Goal: Information Seeking & Learning: Check status

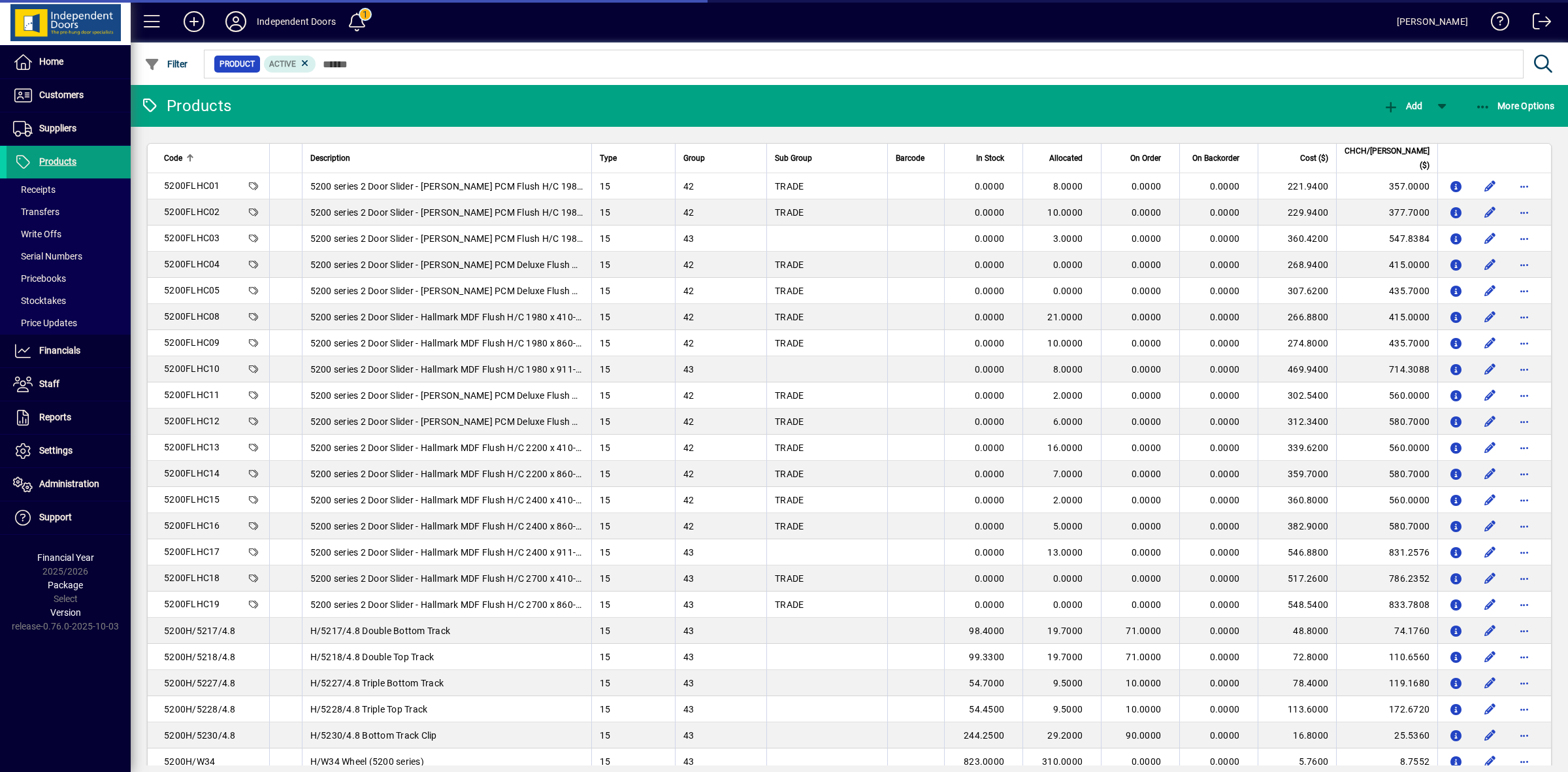
click at [427, 62] on input "text" at bounding box center [915, 64] width 1198 height 18
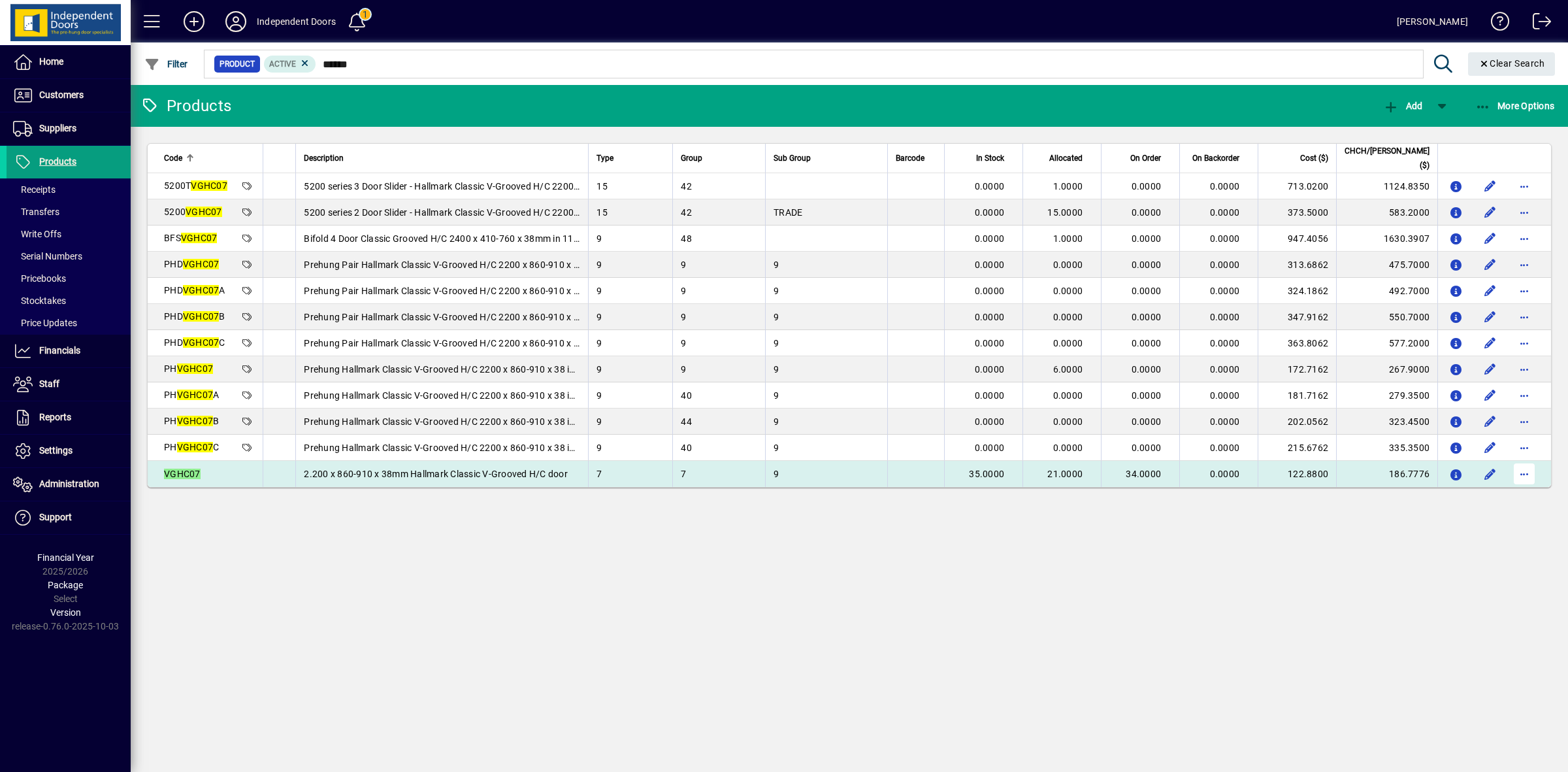
type input "******"
click at [1524, 477] on span "button" at bounding box center [1524, 473] width 31 height 31
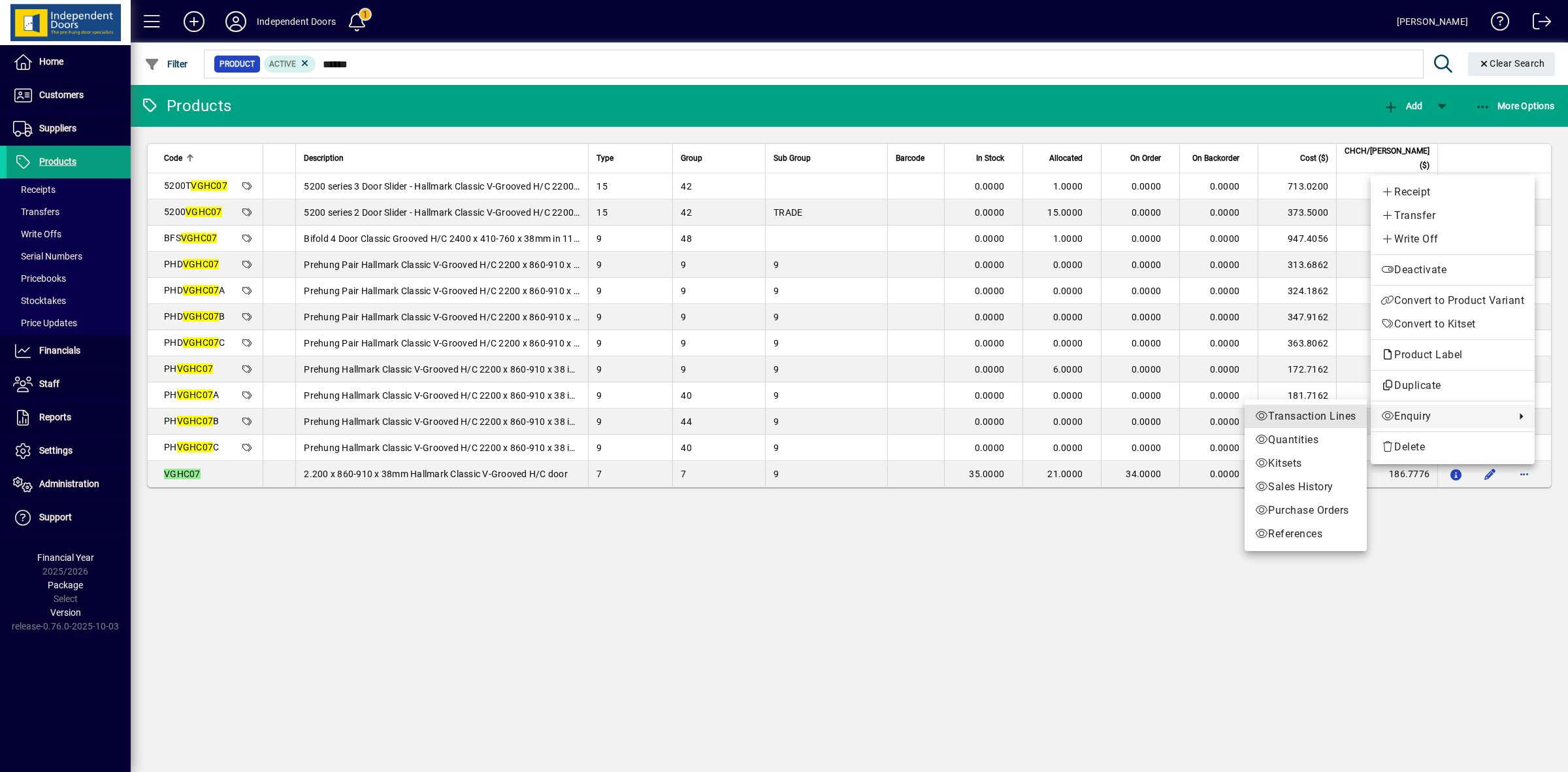
click at [1306, 410] on span "Transaction Lines" at bounding box center [1306, 416] width 101 height 15
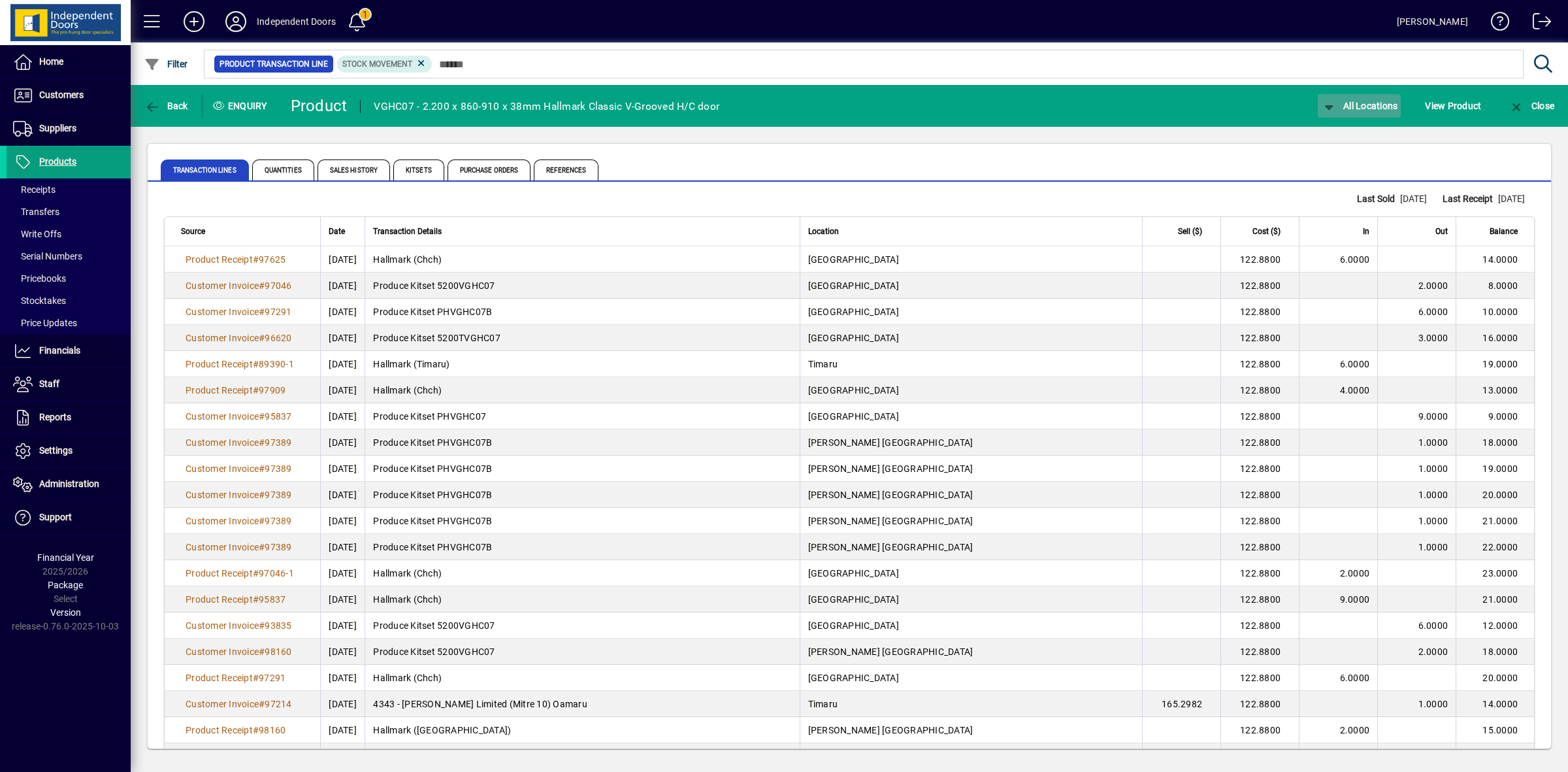
click at [1358, 98] on span "button" at bounding box center [1360, 106] width 84 height 31
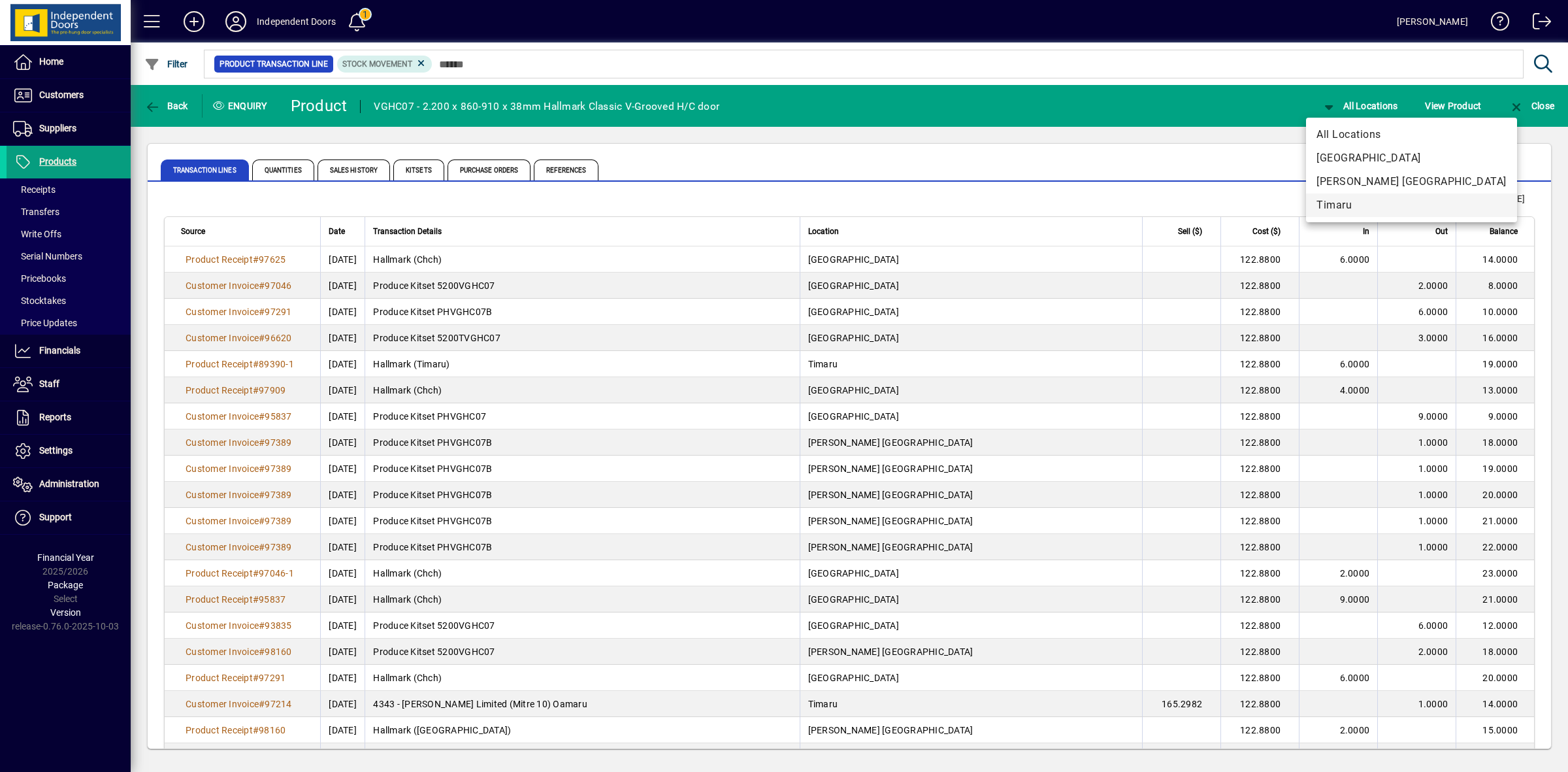
click at [1350, 201] on span "Timaru" at bounding box center [1412, 205] width 190 height 15
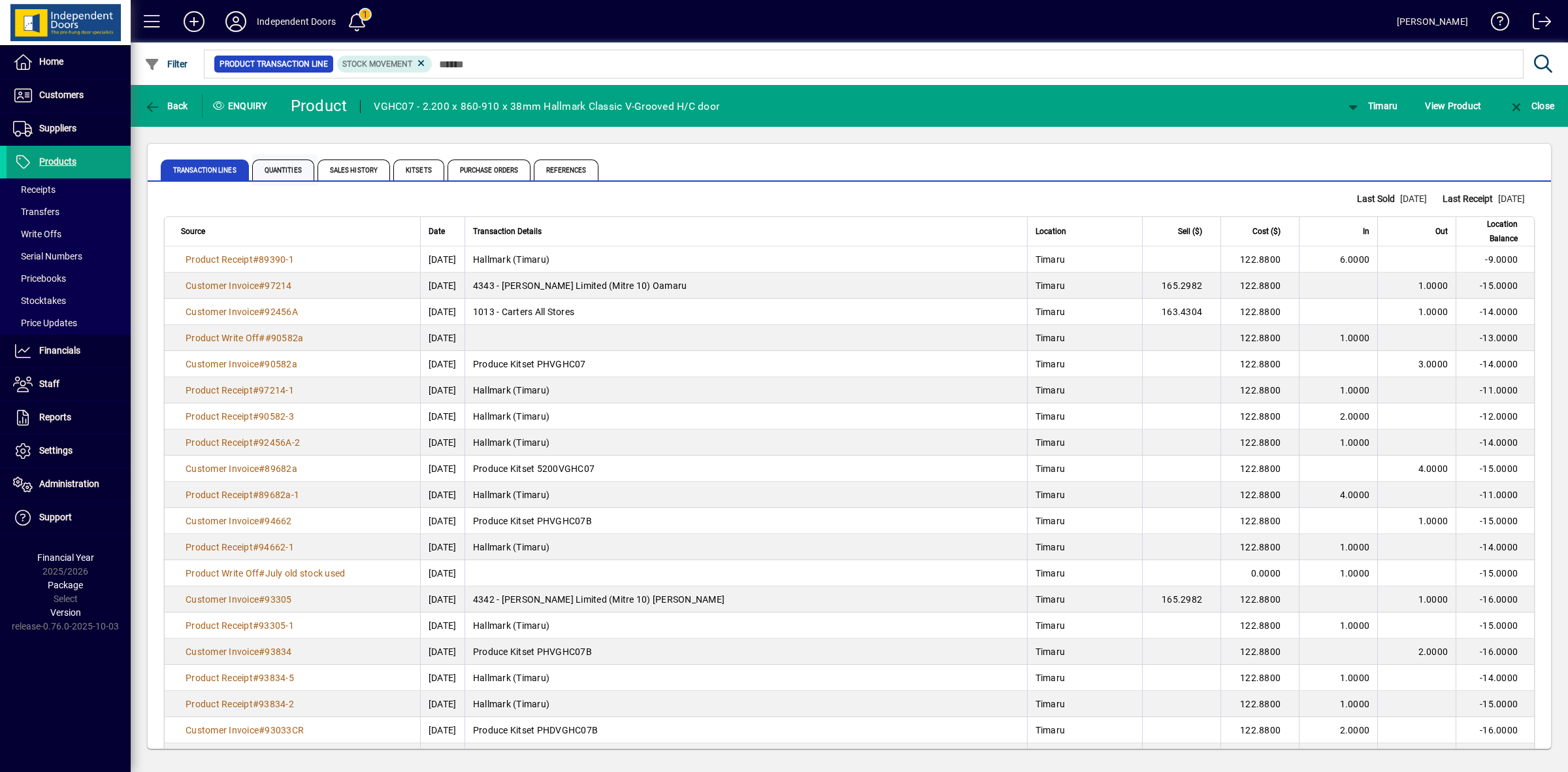
click at [280, 166] on span "Quantities" at bounding box center [283, 169] width 62 height 21
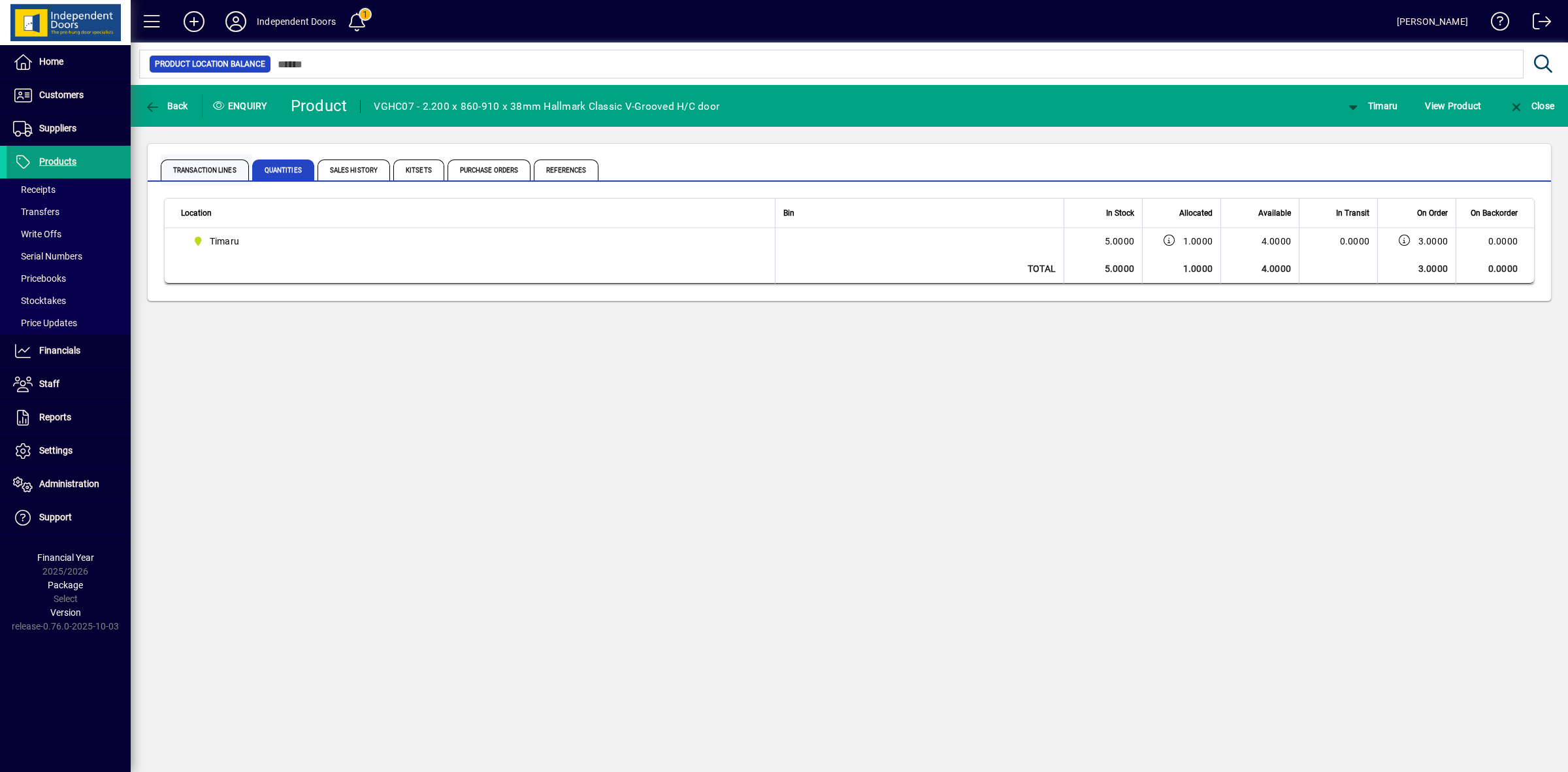
click at [190, 168] on span "Transaction Lines" at bounding box center [205, 169] width 89 height 21
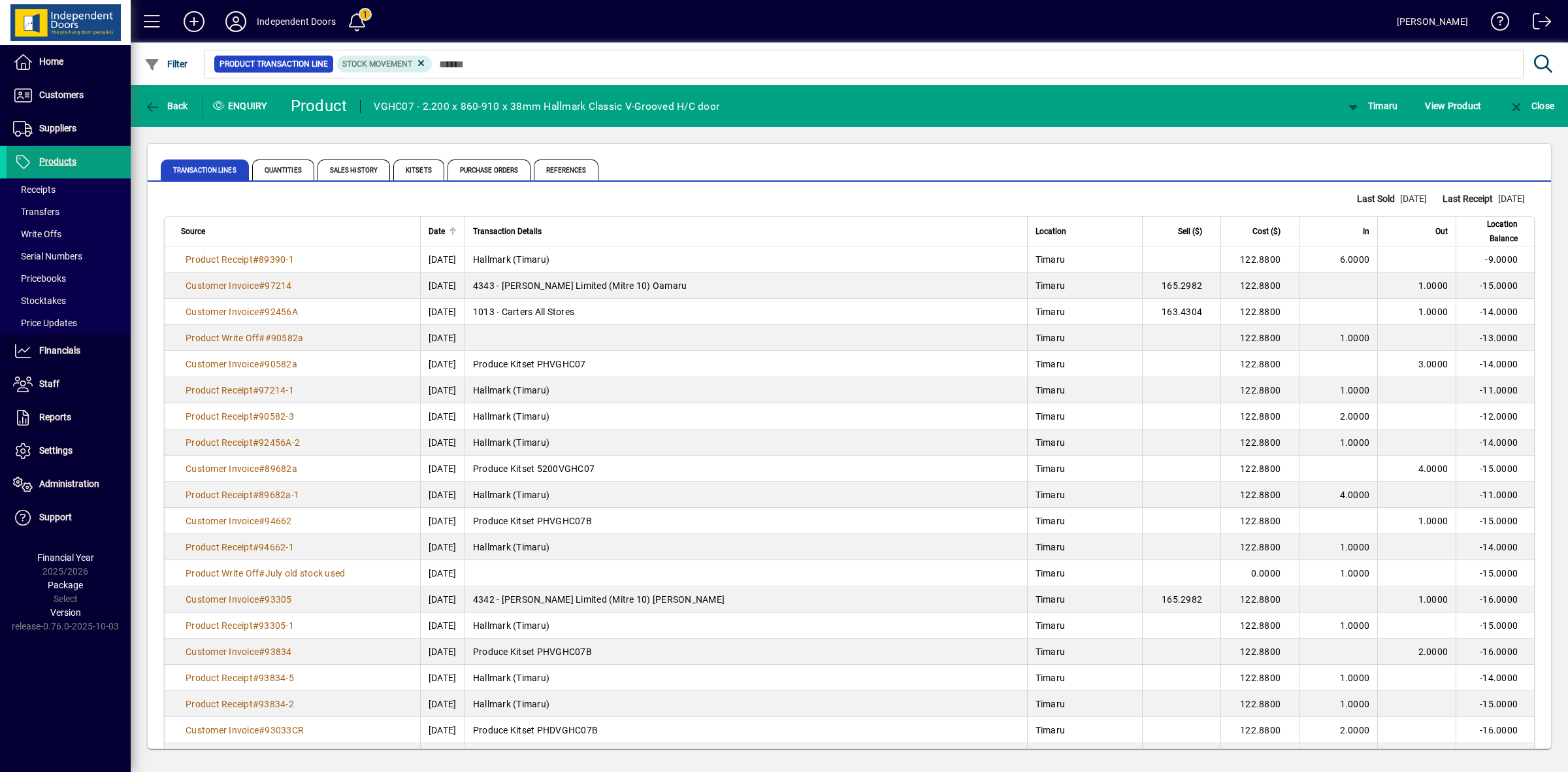
click at [428, 229] on span "Date" at bounding box center [436, 230] width 16 height 14
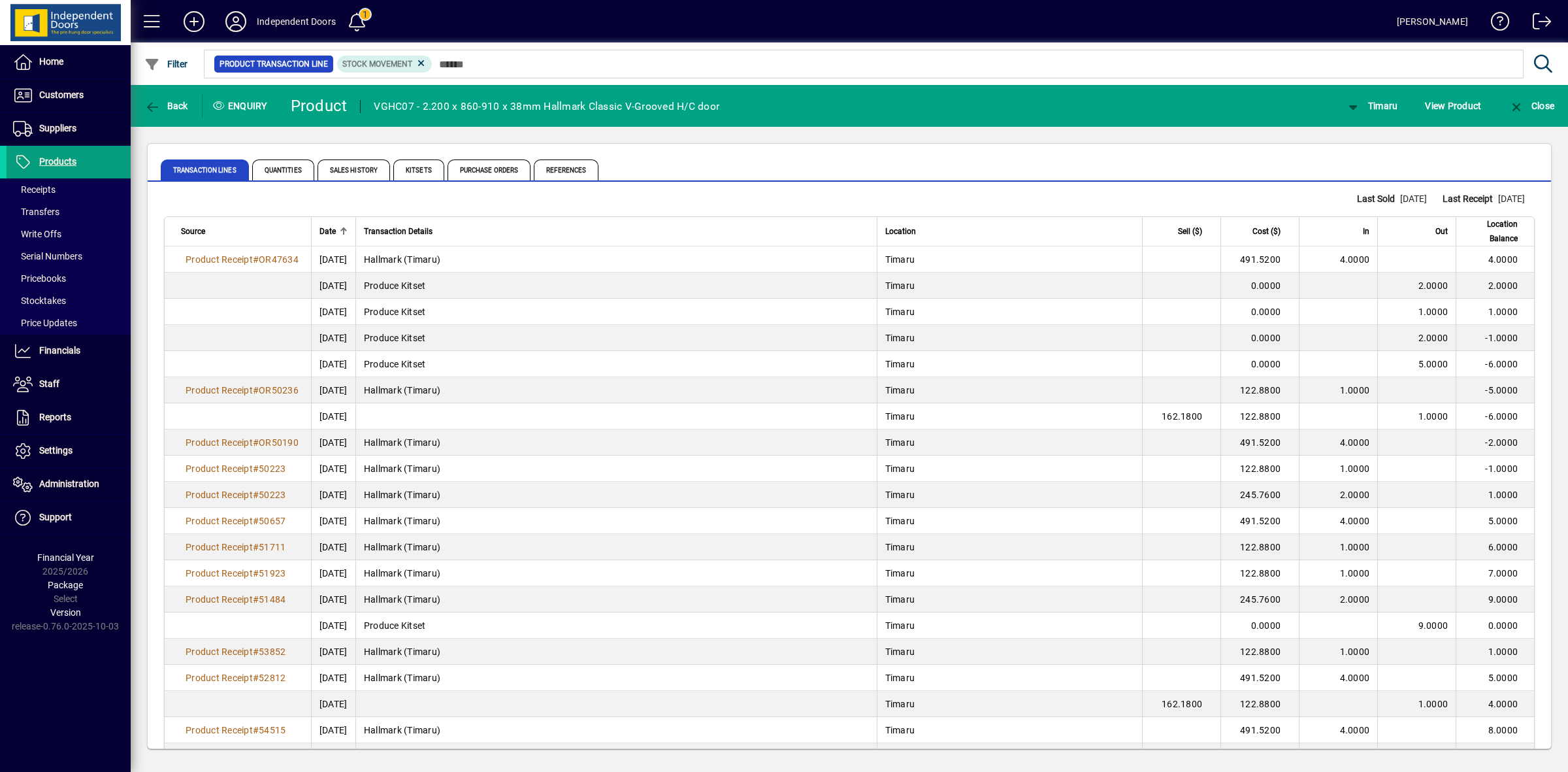
click at [332, 224] on span "Date" at bounding box center [327, 230] width 16 height 14
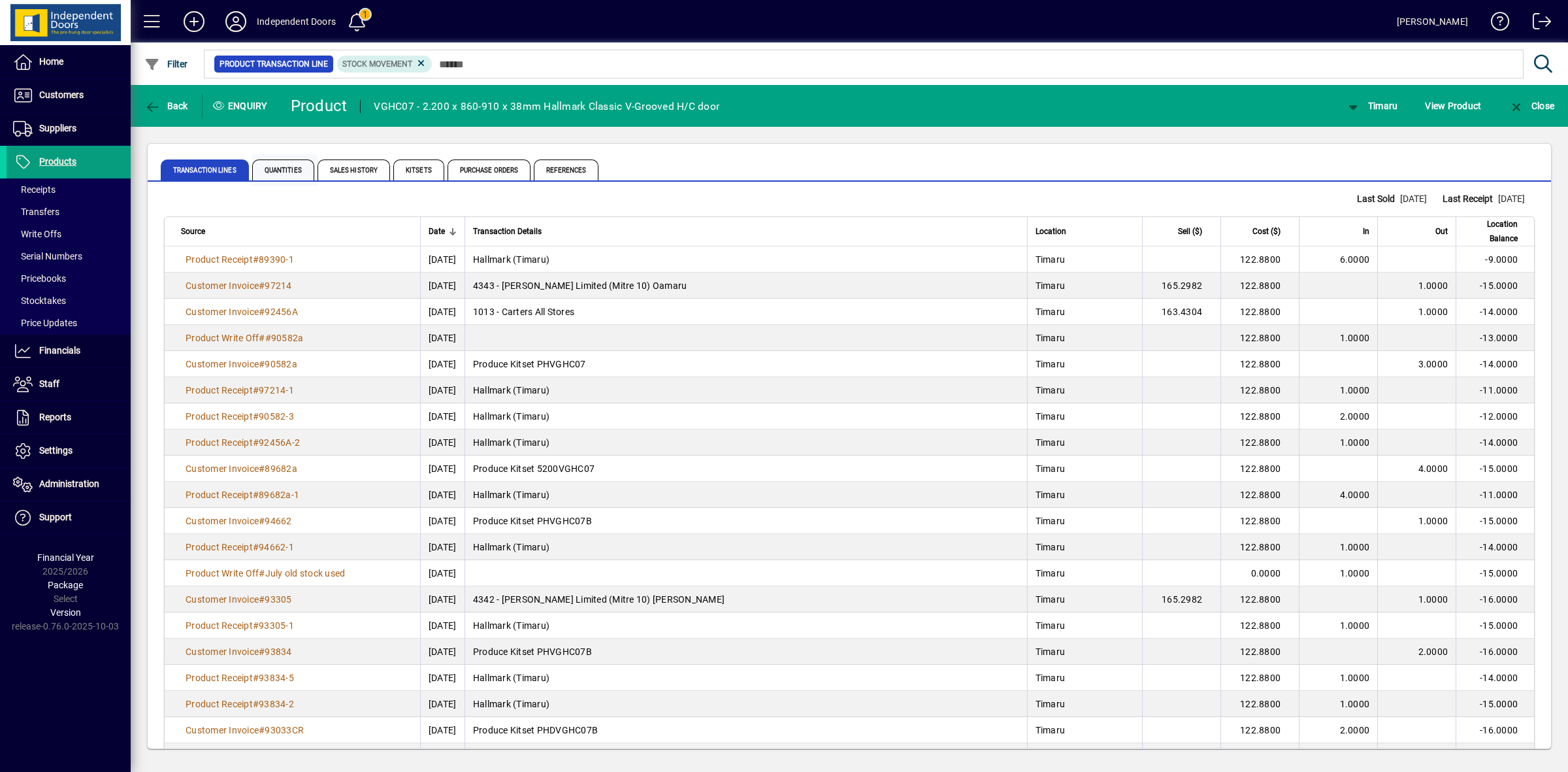
click at [285, 165] on span "Quantities" at bounding box center [283, 169] width 62 height 21
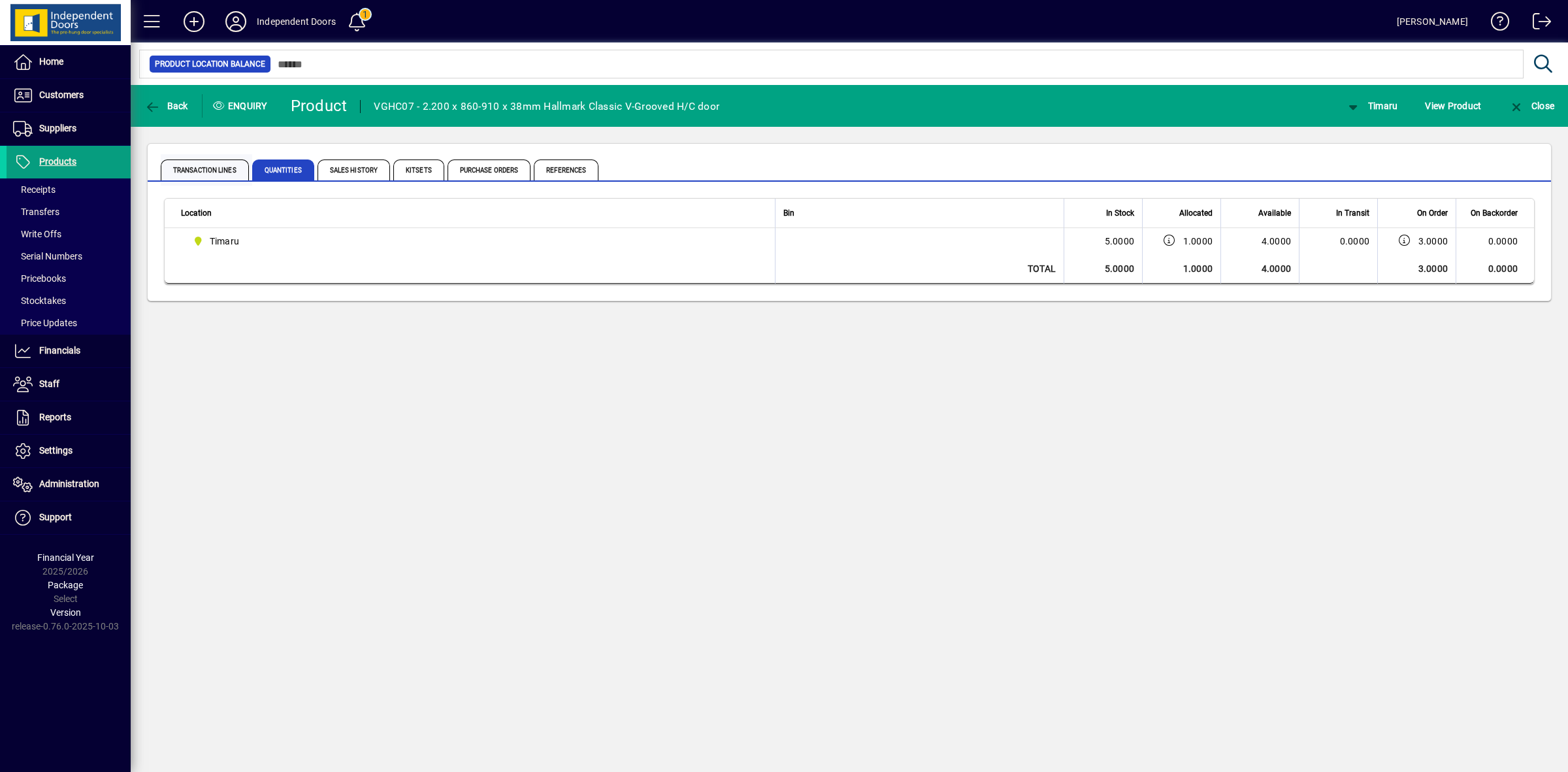
click at [213, 171] on span "Transaction Lines" at bounding box center [205, 169] width 89 height 21
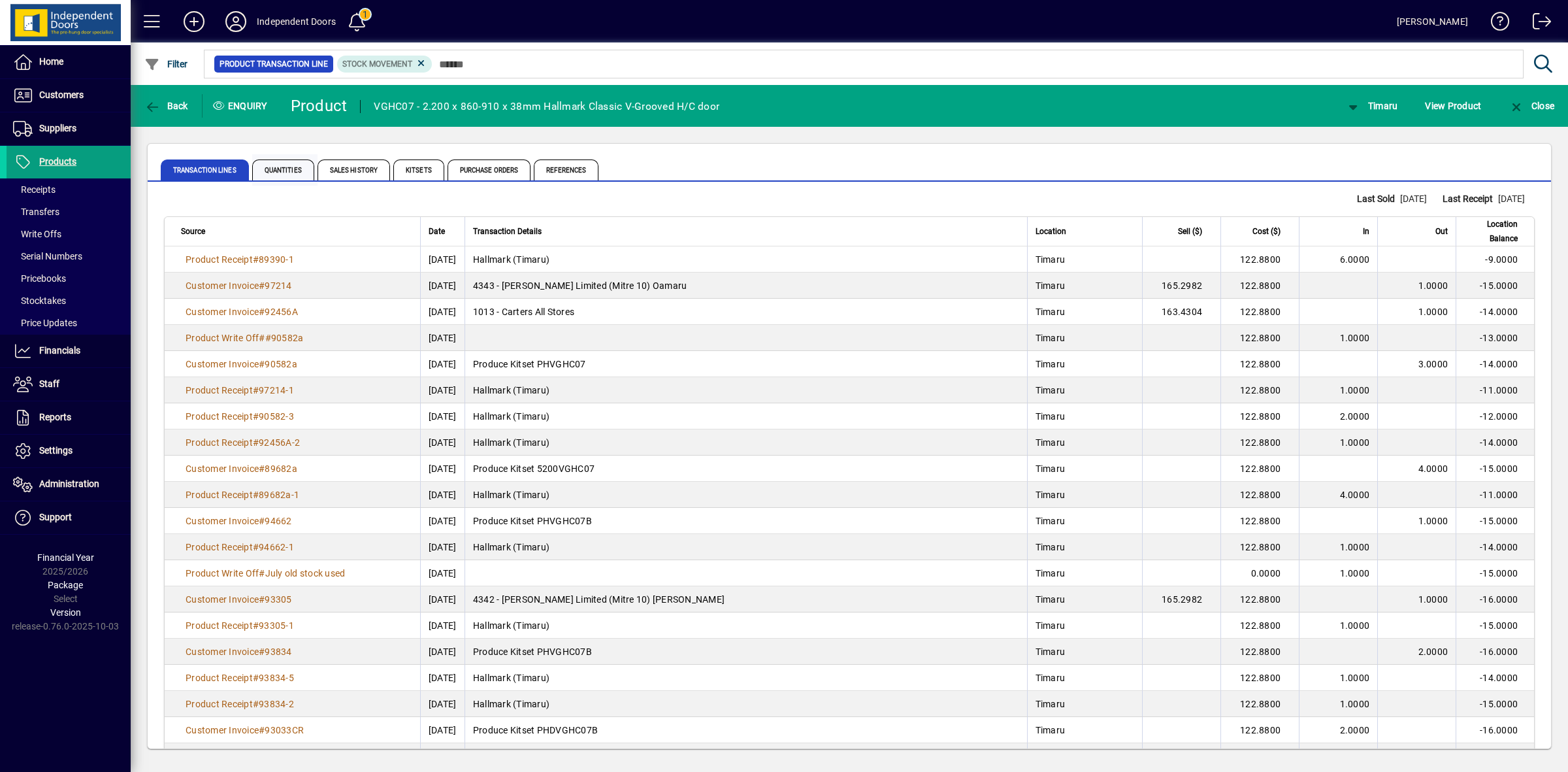
click at [269, 165] on span "Quantities" at bounding box center [283, 169] width 62 height 21
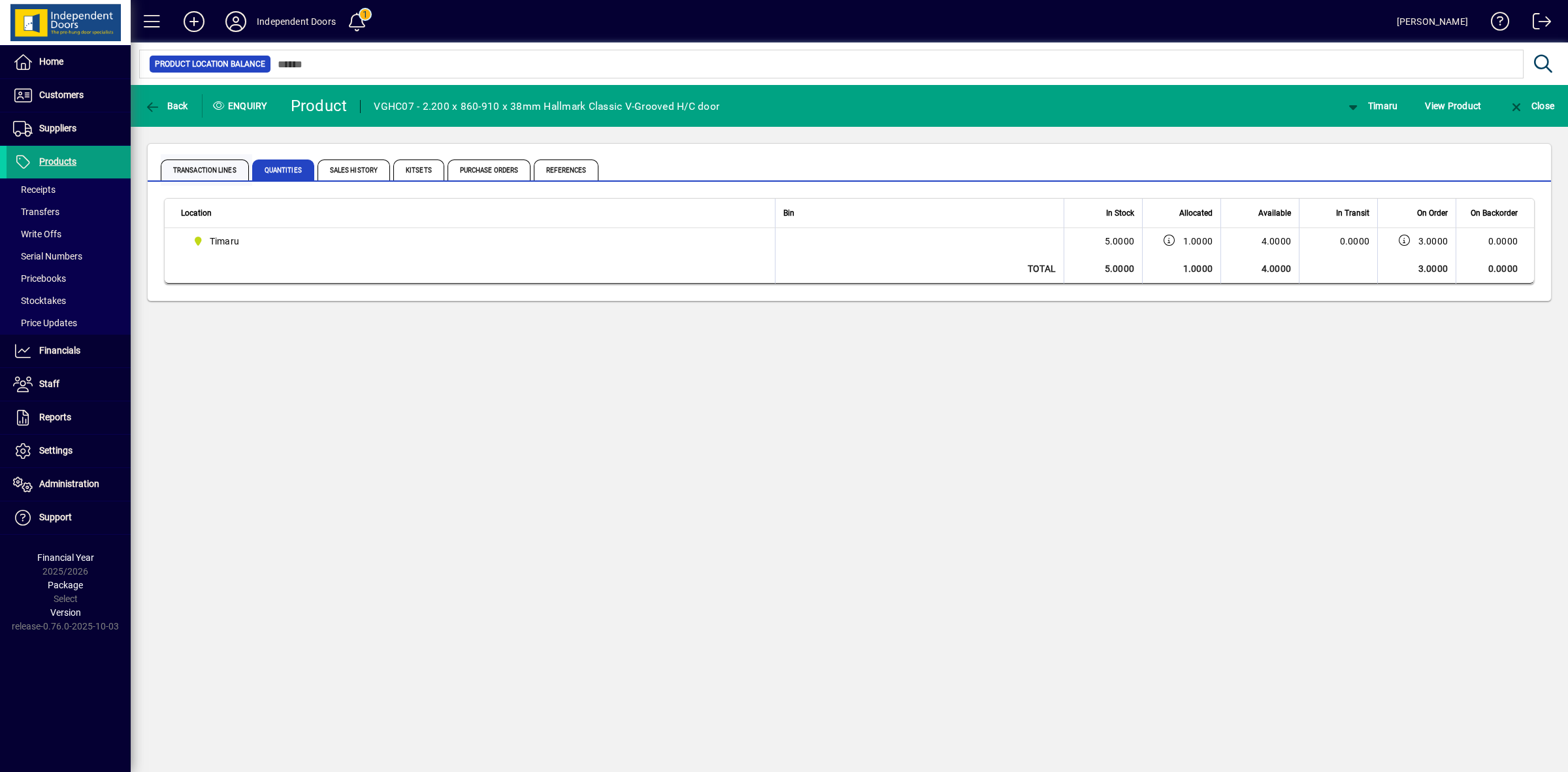
click at [201, 173] on span "Transaction Lines" at bounding box center [205, 169] width 89 height 21
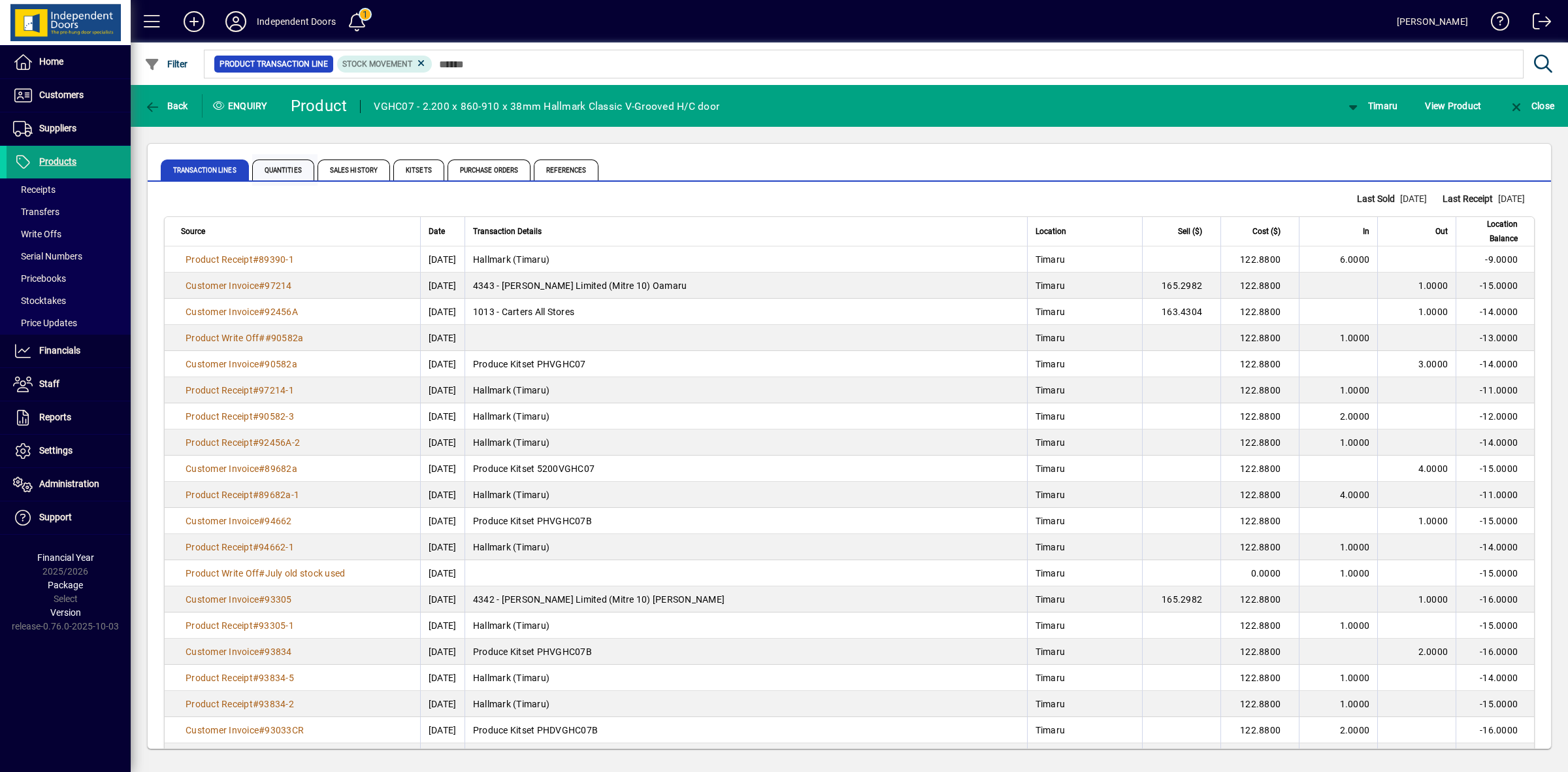
click at [278, 168] on span "Quantities" at bounding box center [283, 169] width 62 height 21
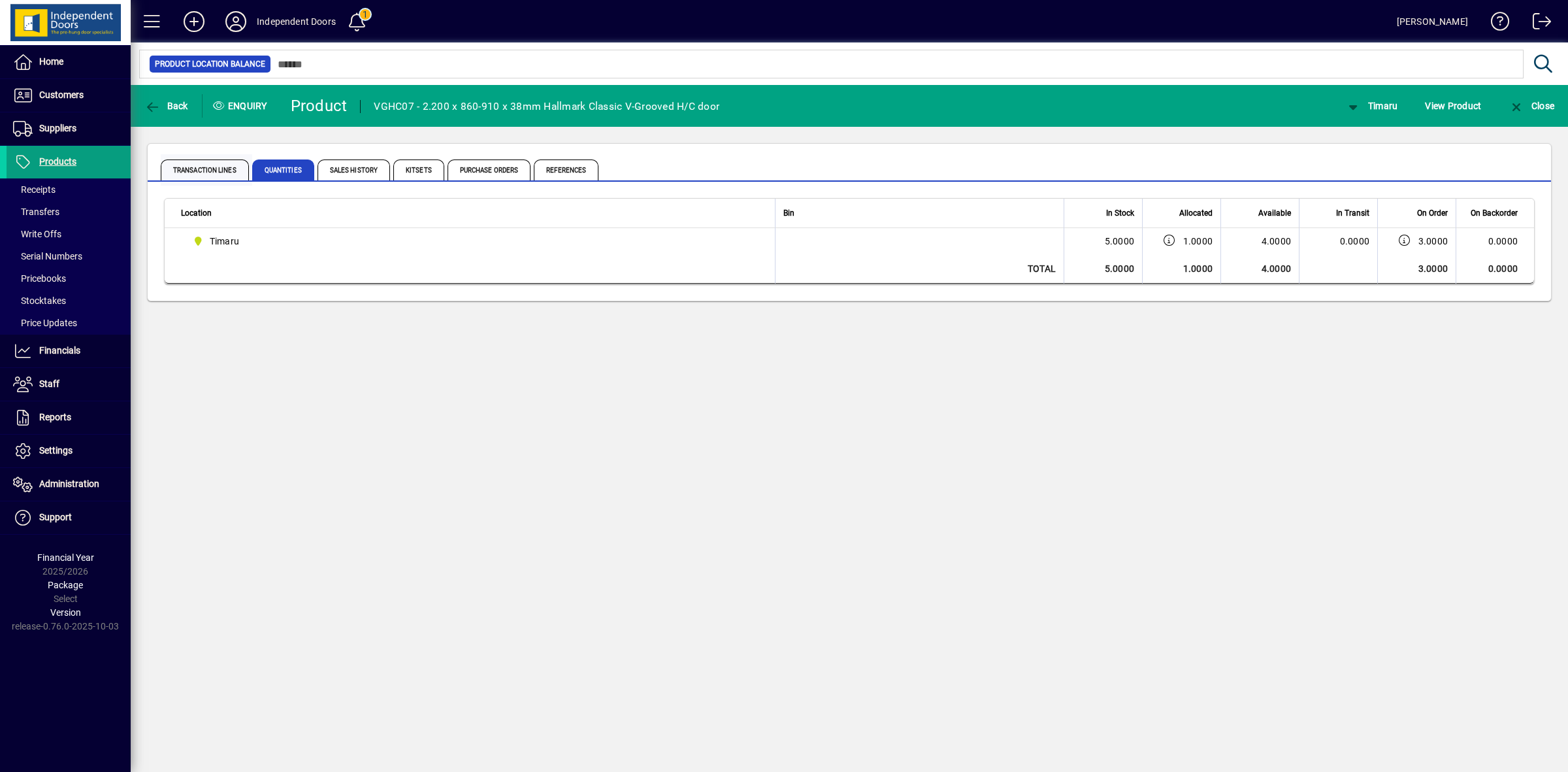
click at [195, 168] on span "Transaction Lines" at bounding box center [205, 169] width 89 height 21
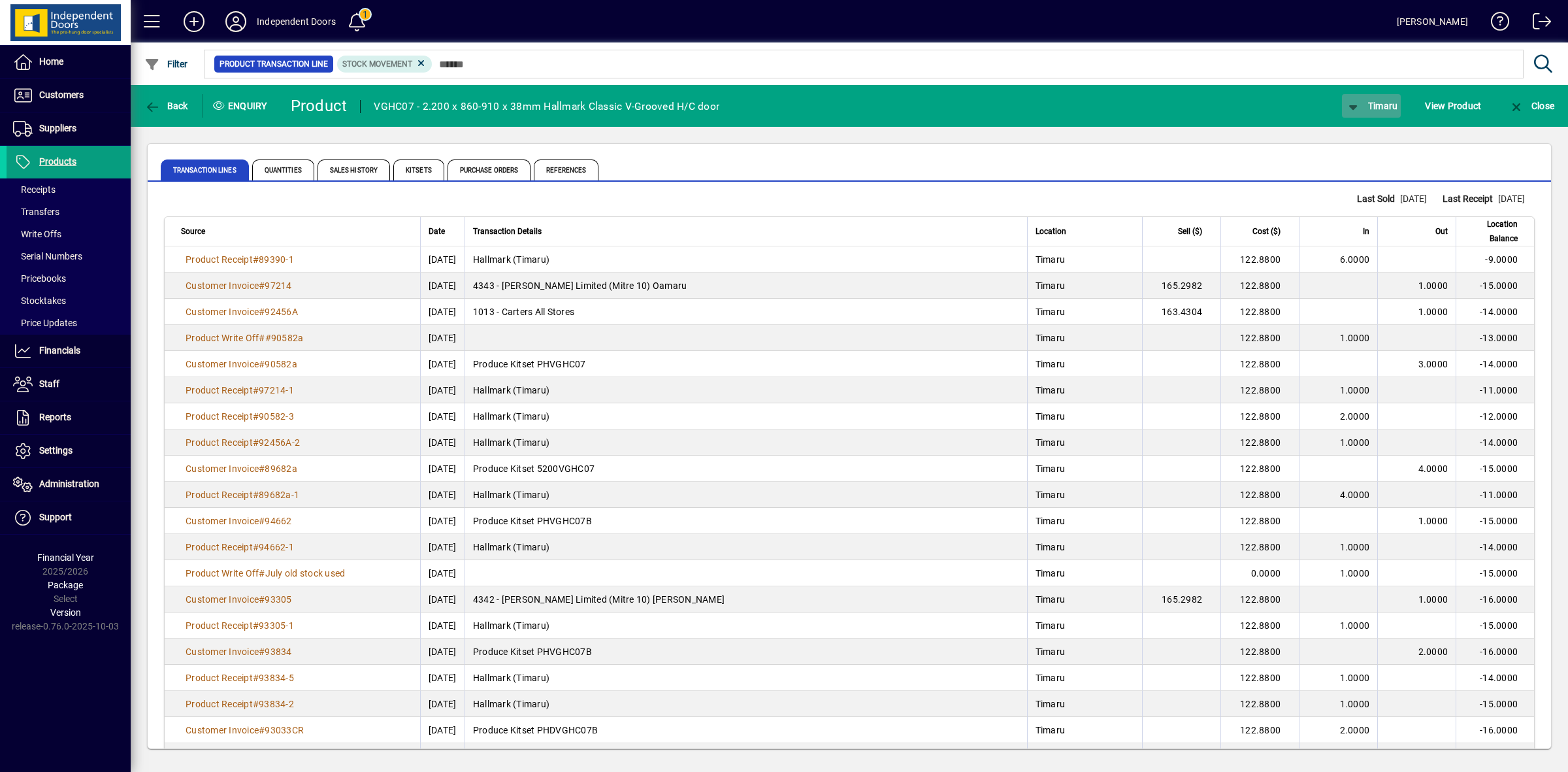
click at [1358, 101] on icon "button" at bounding box center [1353, 108] width 16 height 13
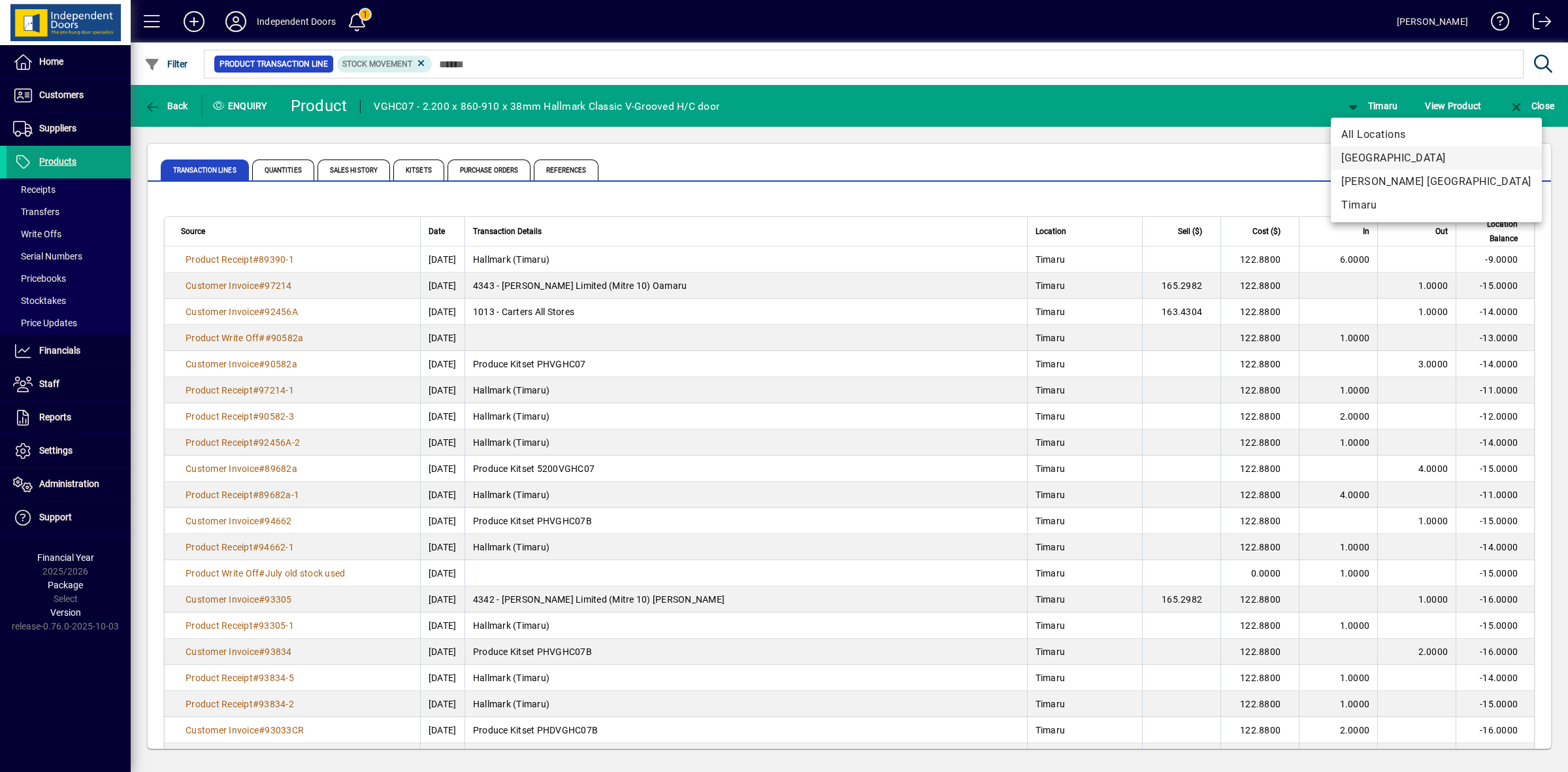
click at [1366, 157] on span "[GEOGRAPHIC_DATA]" at bounding box center [1437, 158] width 190 height 15
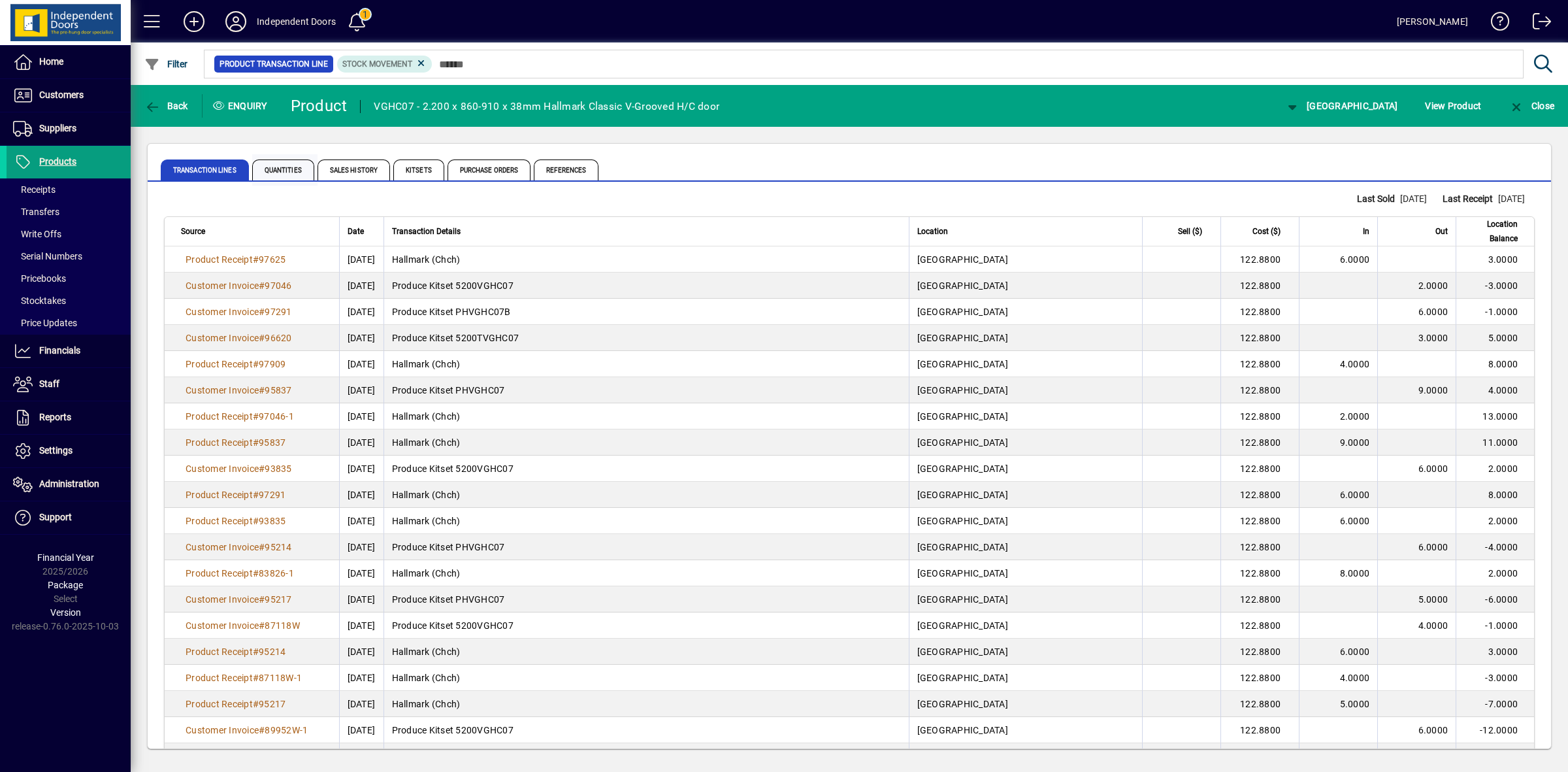
click at [278, 169] on span "Quantities" at bounding box center [283, 169] width 62 height 21
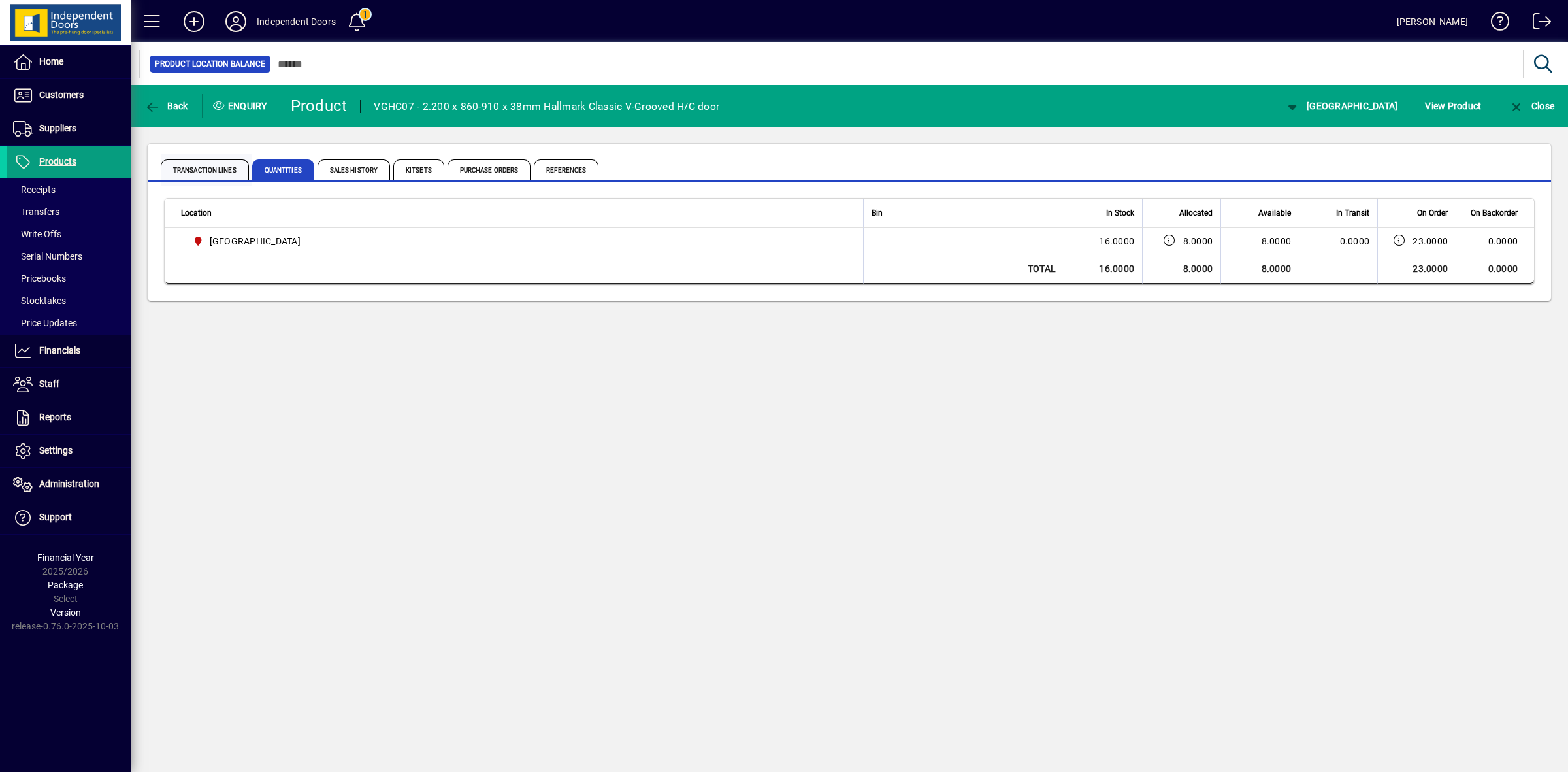
click at [203, 168] on span "Transaction Lines" at bounding box center [205, 169] width 89 height 21
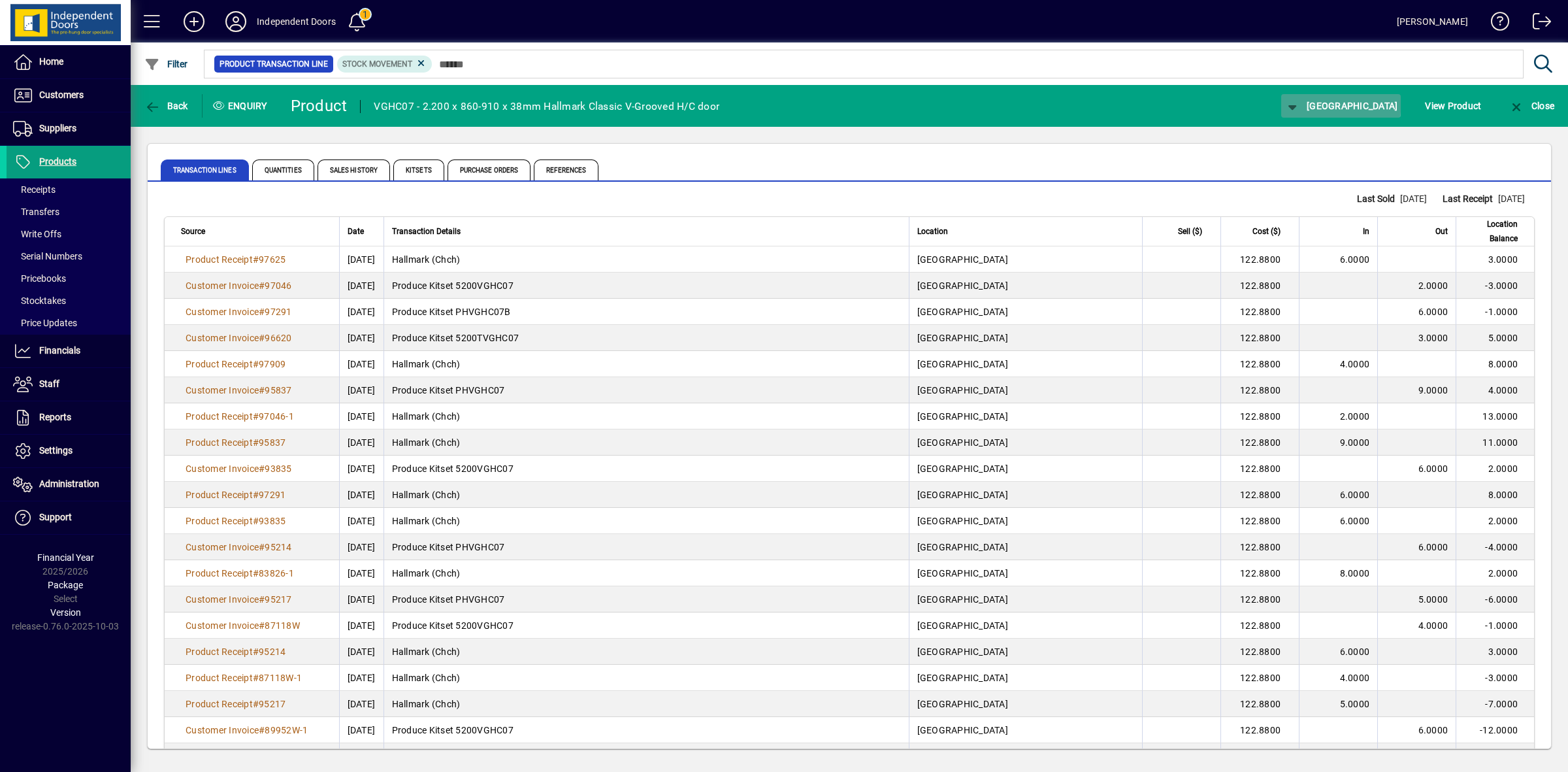
click at [1378, 103] on span "[GEOGRAPHIC_DATA]" at bounding box center [1341, 106] width 113 height 10
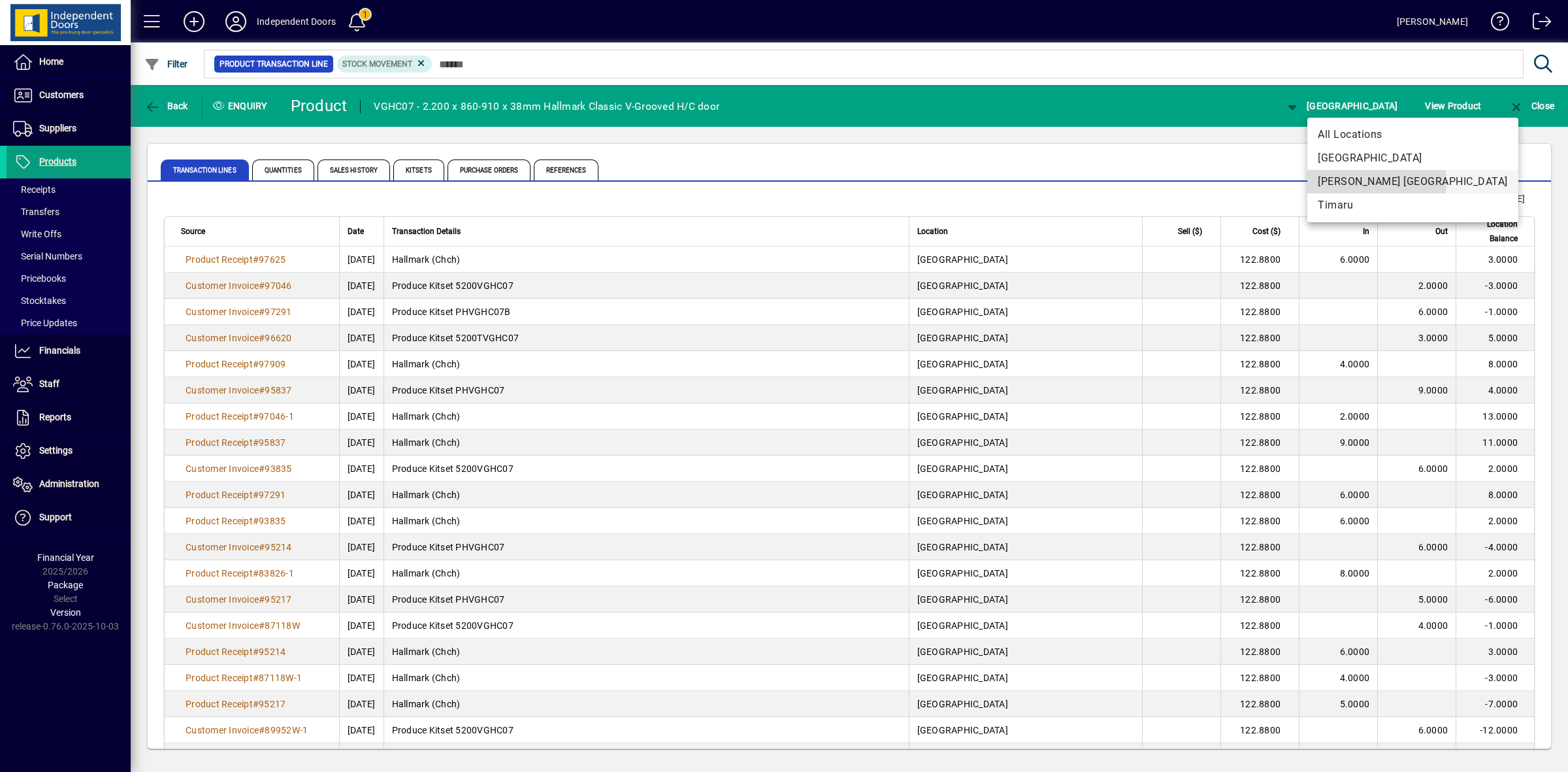
click at [1358, 182] on span "[PERSON_NAME] [GEOGRAPHIC_DATA]" at bounding box center [1414, 182] width 190 height 15
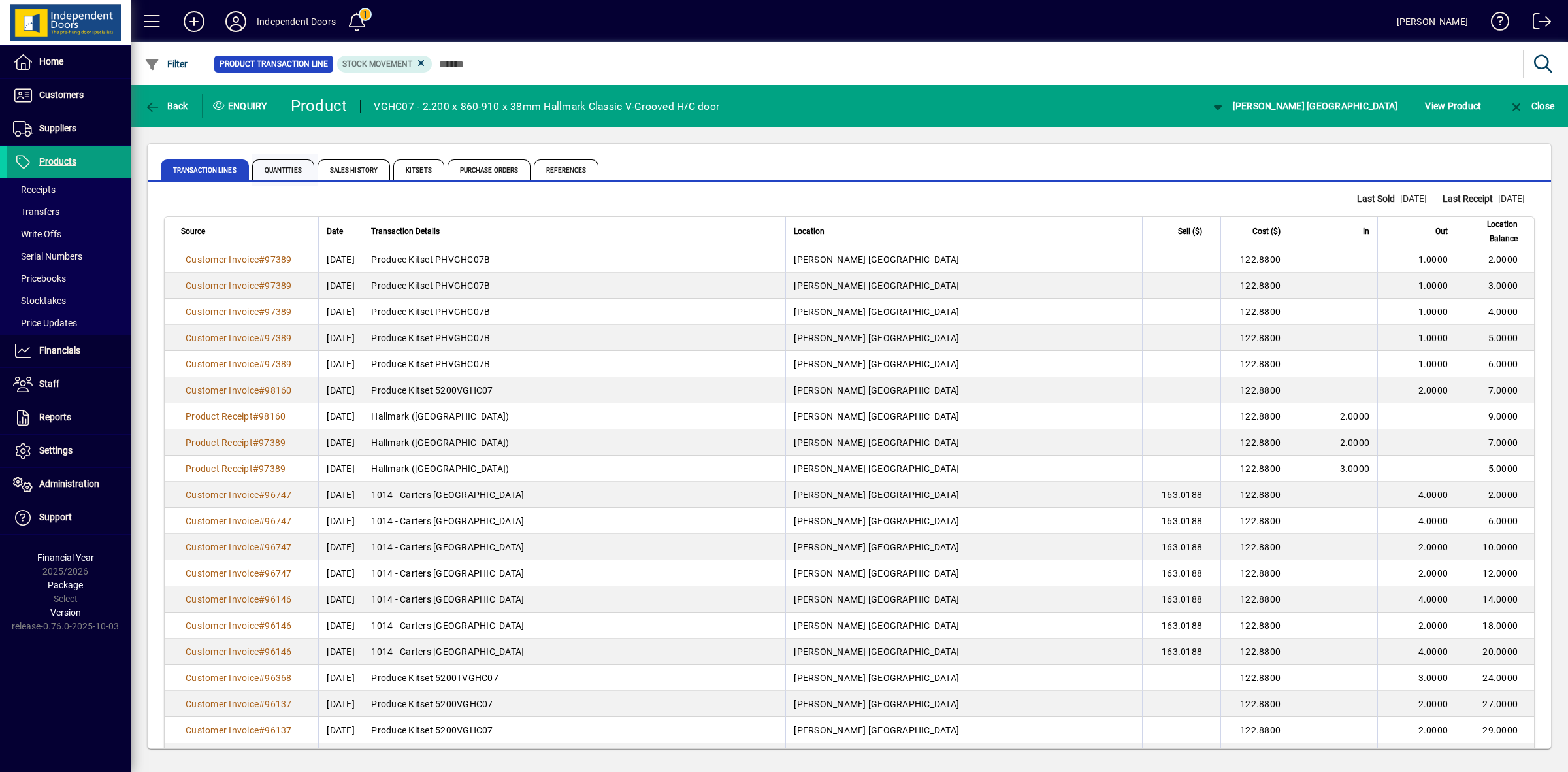
click at [269, 168] on span "Quantities" at bounding box center [283, 169] width 62 height 21
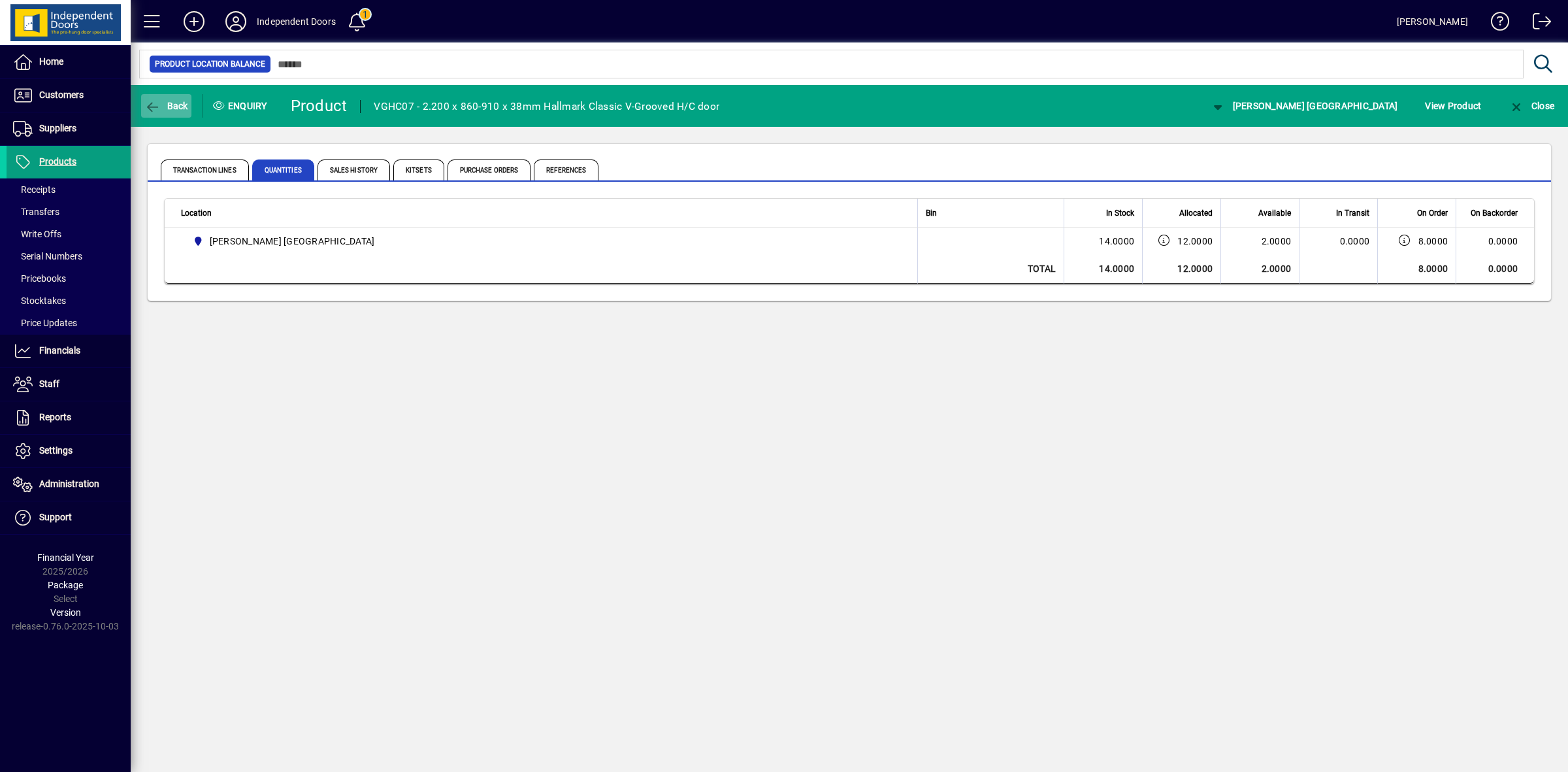
click at [180, 106] on span "Back" at bounding box center [167, 106] width 44 height 10
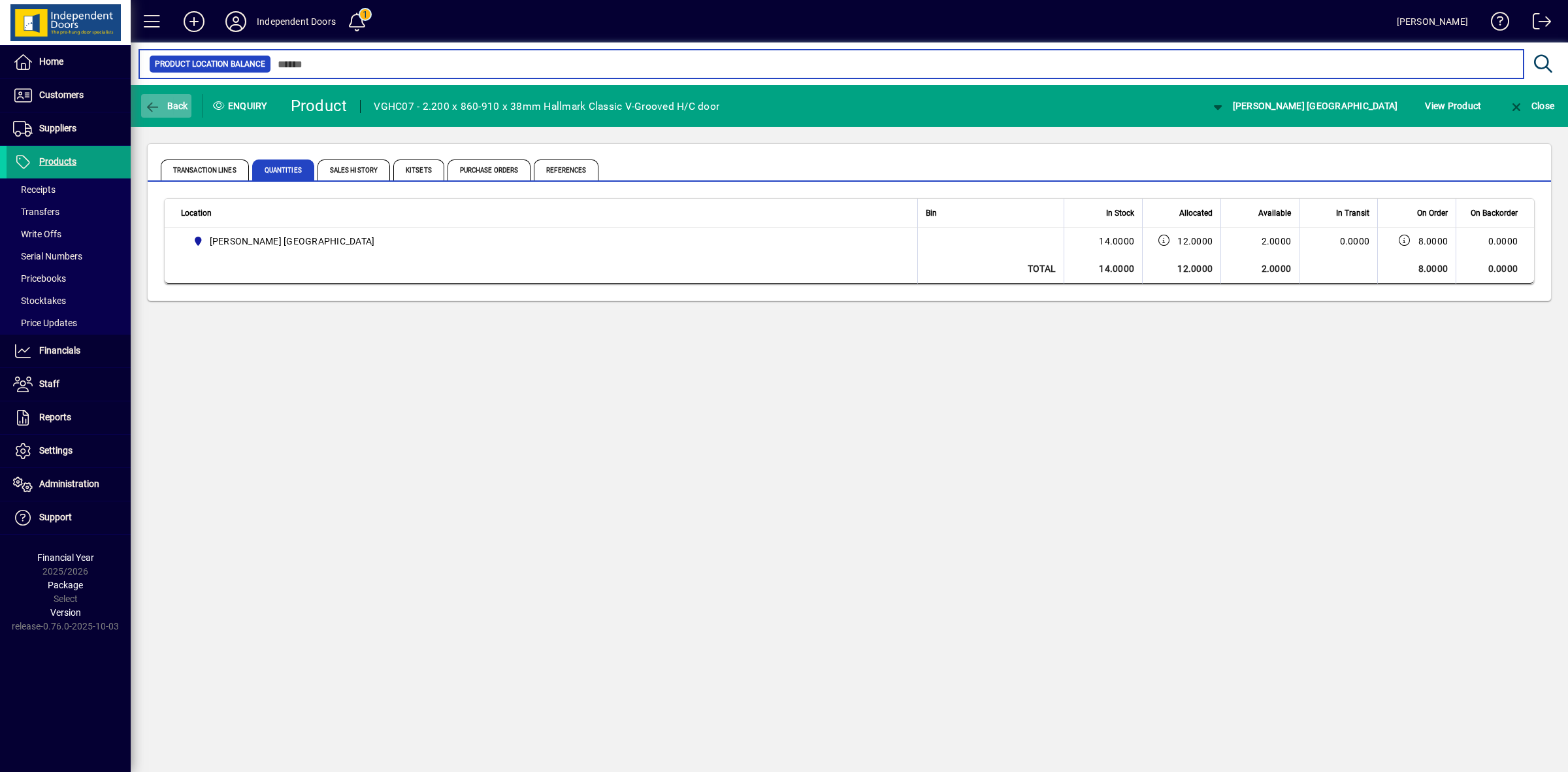
type input "******"
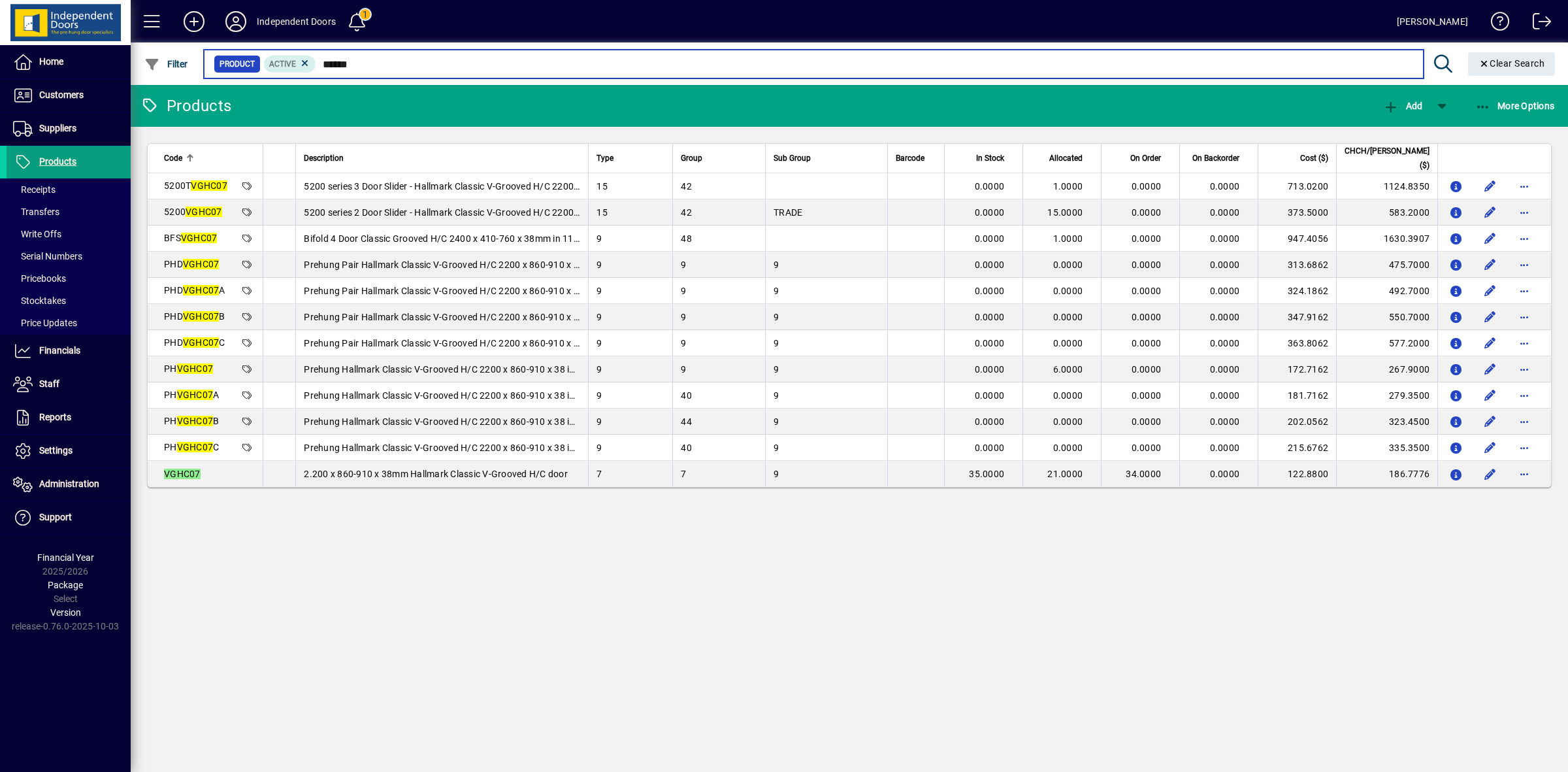
drag, startPoint x: 372, startPoint y: 57, endPoint x: 318, endPoint y: 59, distance: 54.0
click at [318, 59] on input "******" at bounding box center [864, 64] width 1097 height 18
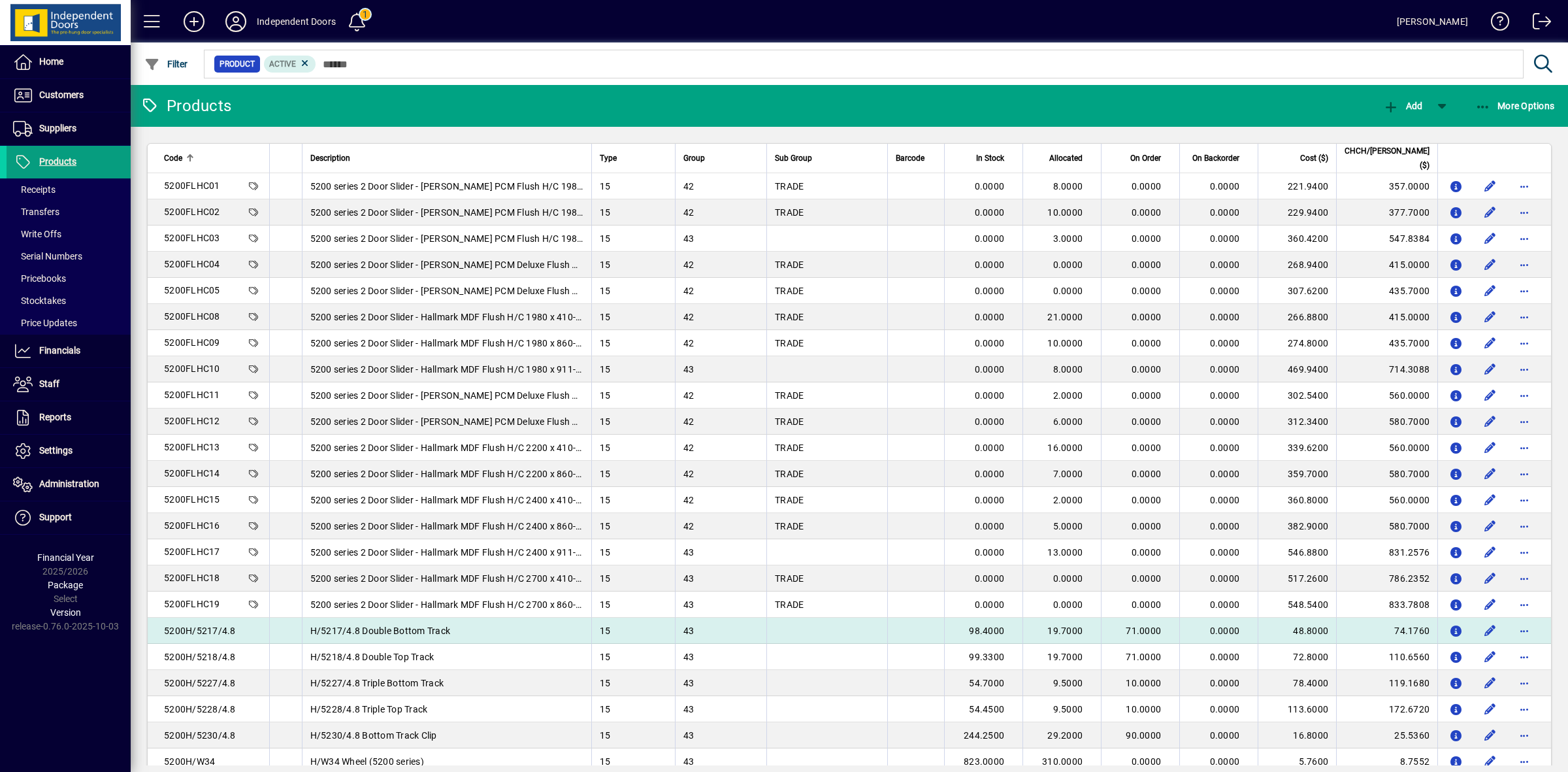
click at [393, 637] on td "H/5217/4.8 Double Bottom Track" at bounding box center [447, 630] width 290 height 26
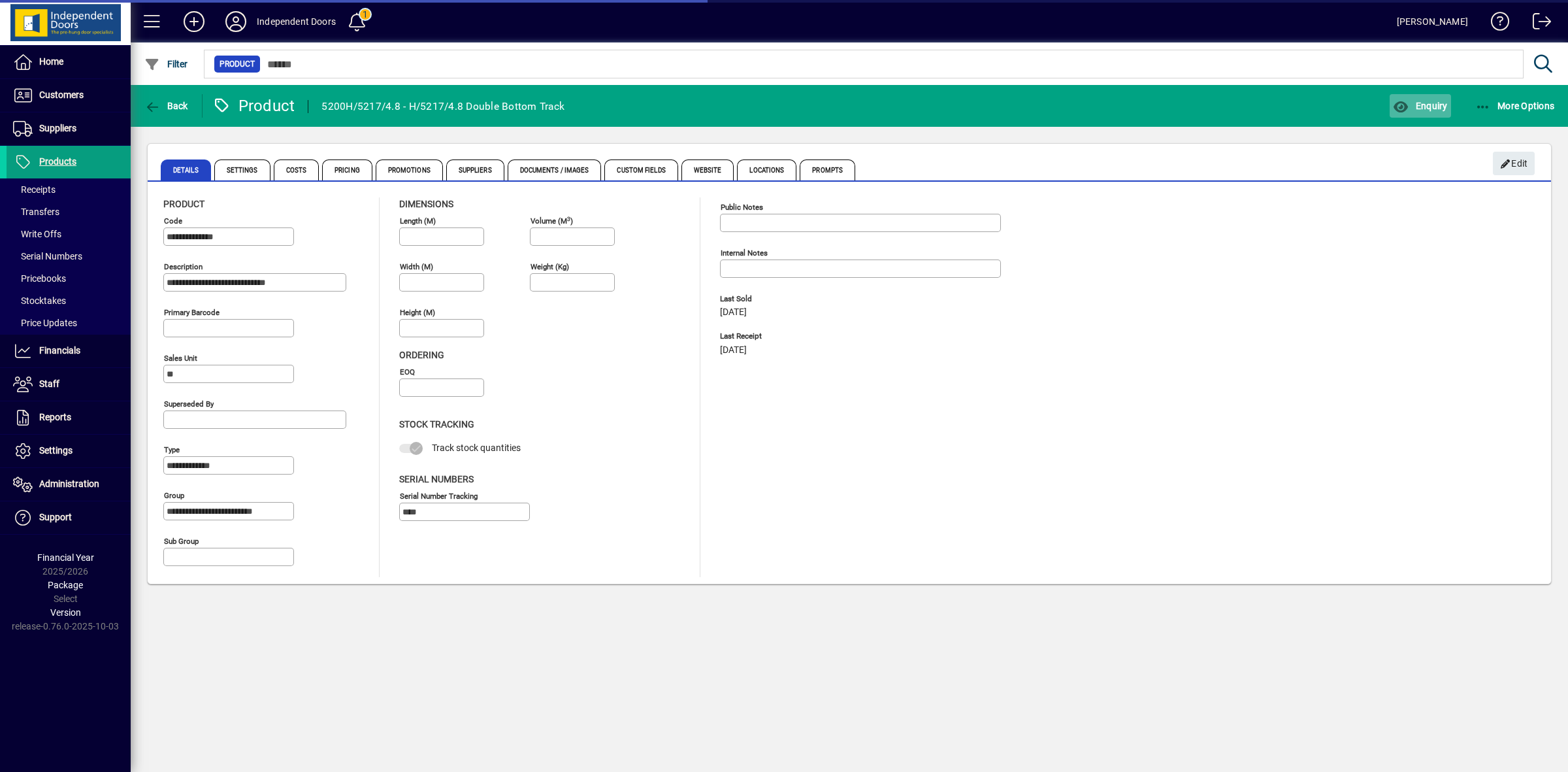
click at [1446, 106] on span "Enquiry" at bounding box center [1419, 106] width 54 height 10
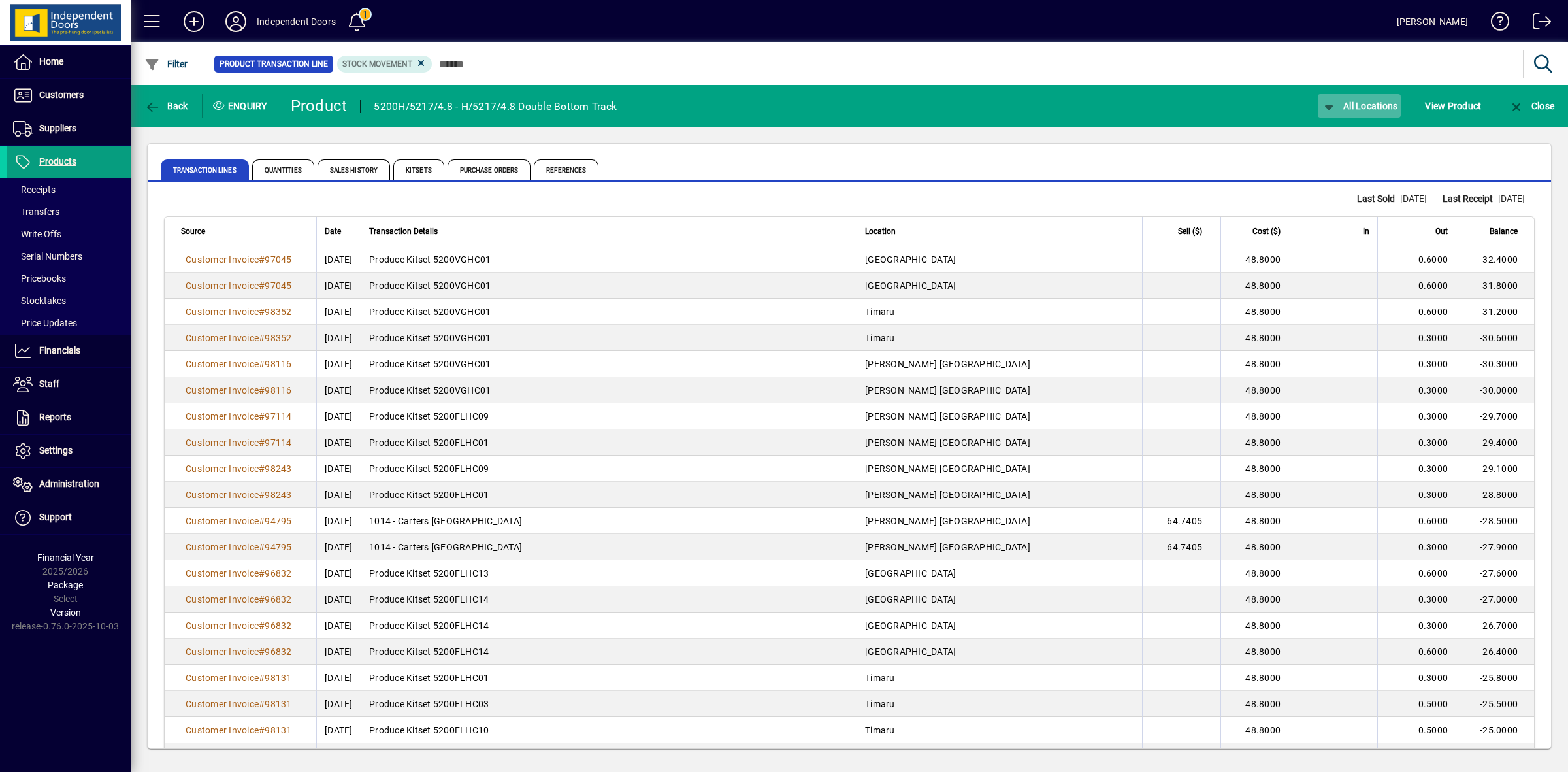
click at [1374, 101] on span "All Locations" at bounding box center [1360, 106] width 77 height 10
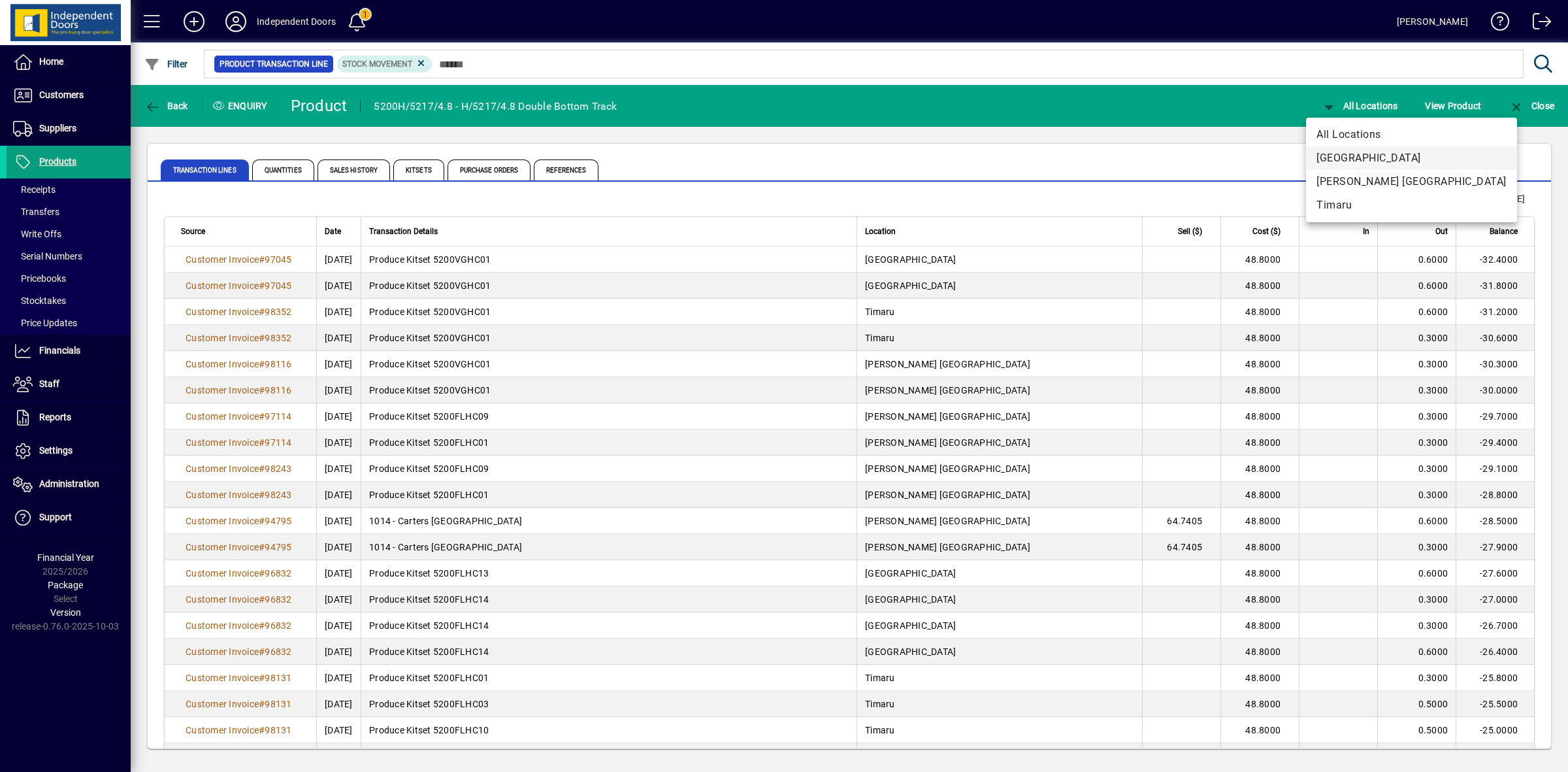
click at [1356, 155] on span "[GEOGRAPHIC_DATA]" at bounding box center [1412, 158] width 190 height 15
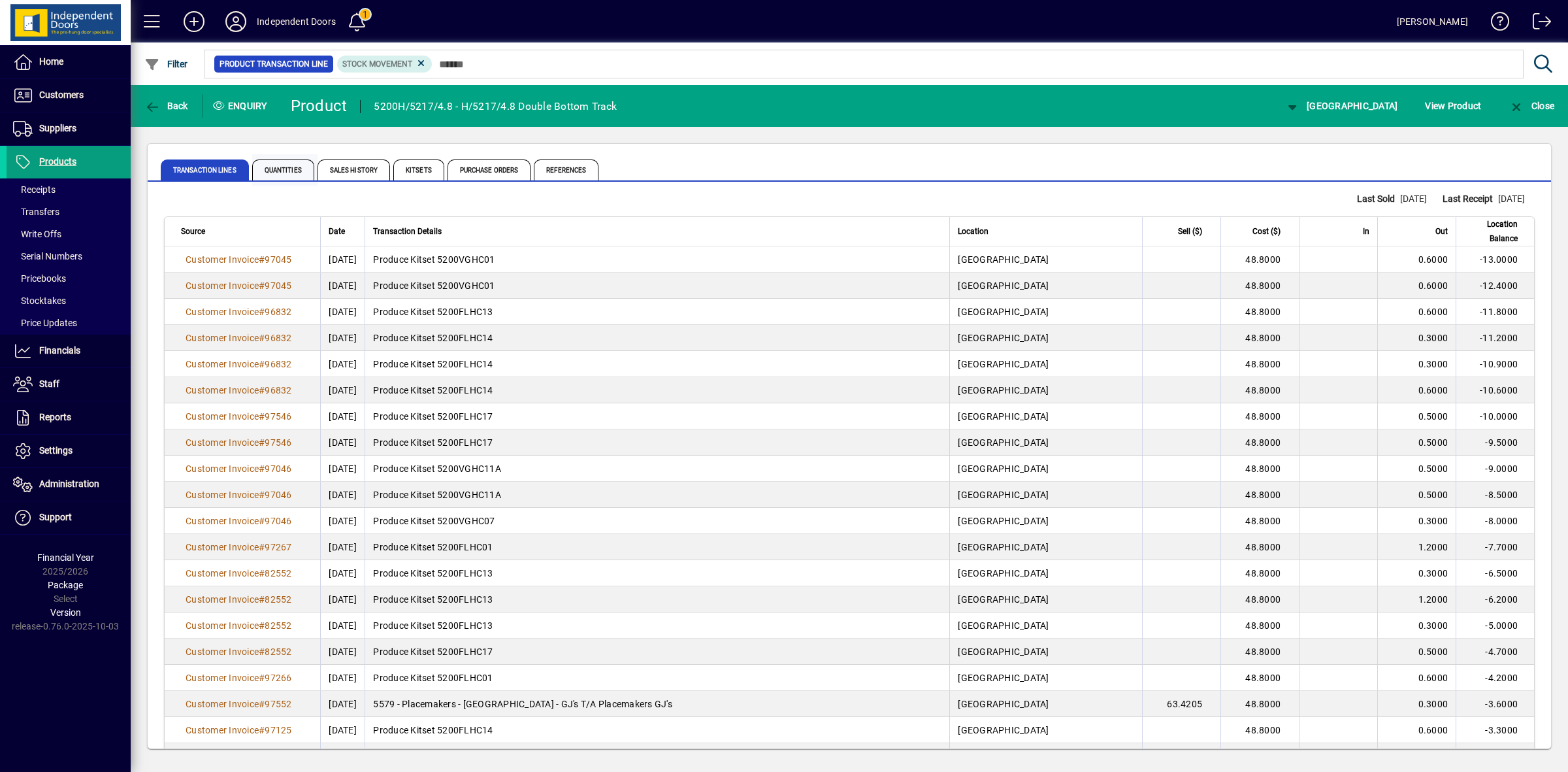
click at [276, 172] on span "Quantities" at bounding box center [283, 169] width 62 height 21
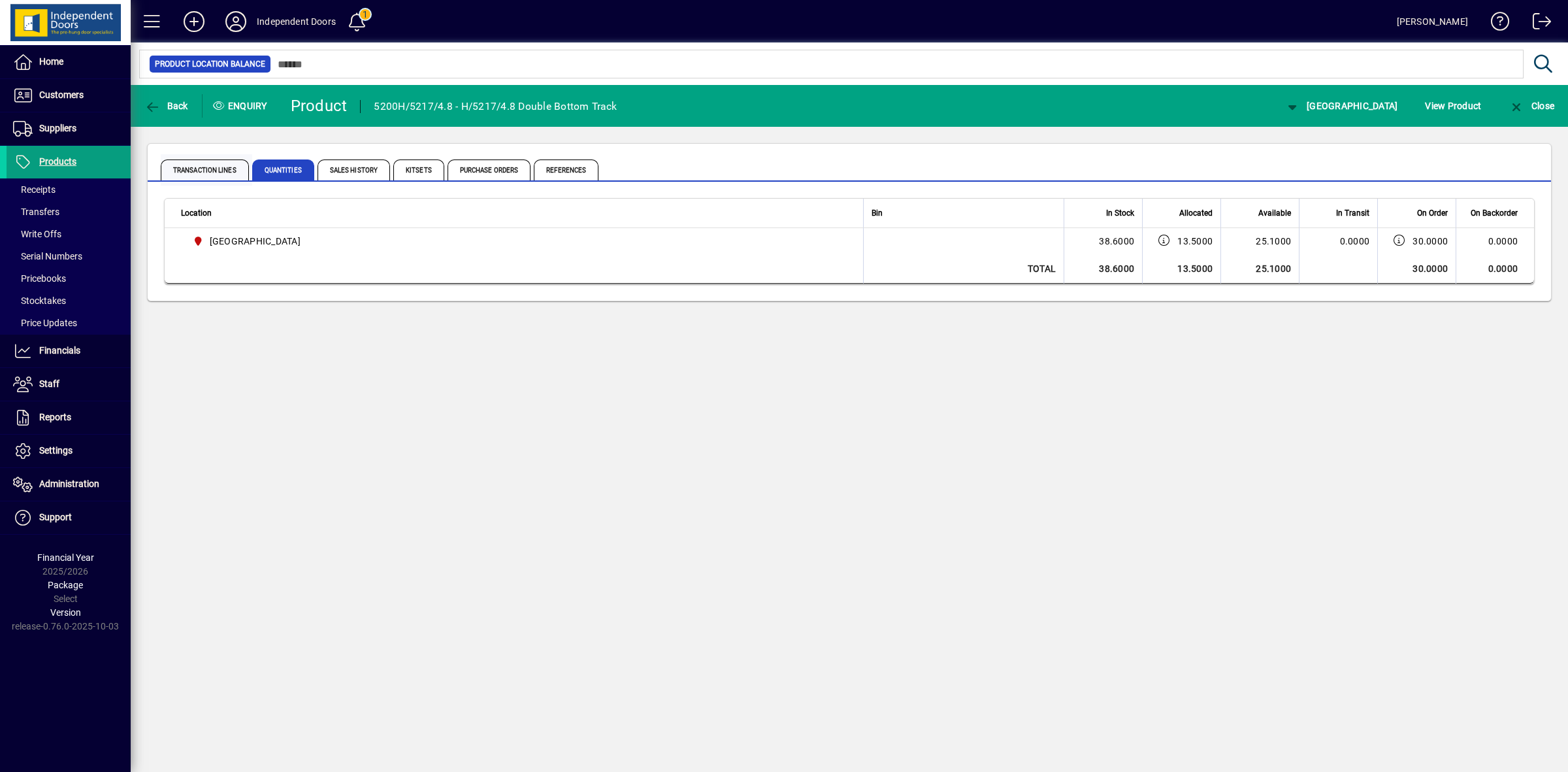
click at [211, 168] on span "Transaction Lines" at bounding box center [205, 169] width 89 height 21
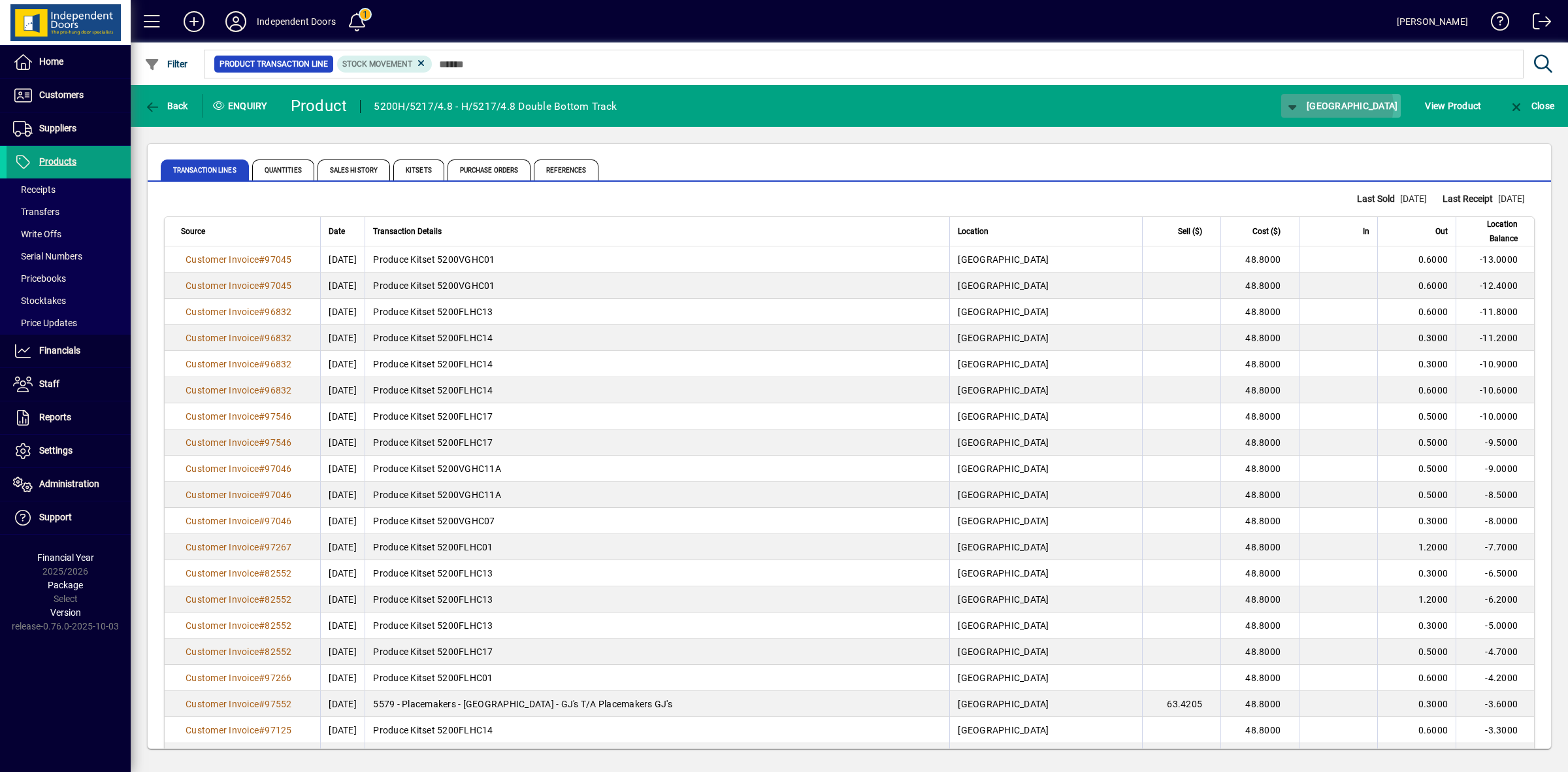
click at [1374, 106] on span "[GEOGRAPHIC_DATA]" at bounding box center [1341, 106] width 113 height 10
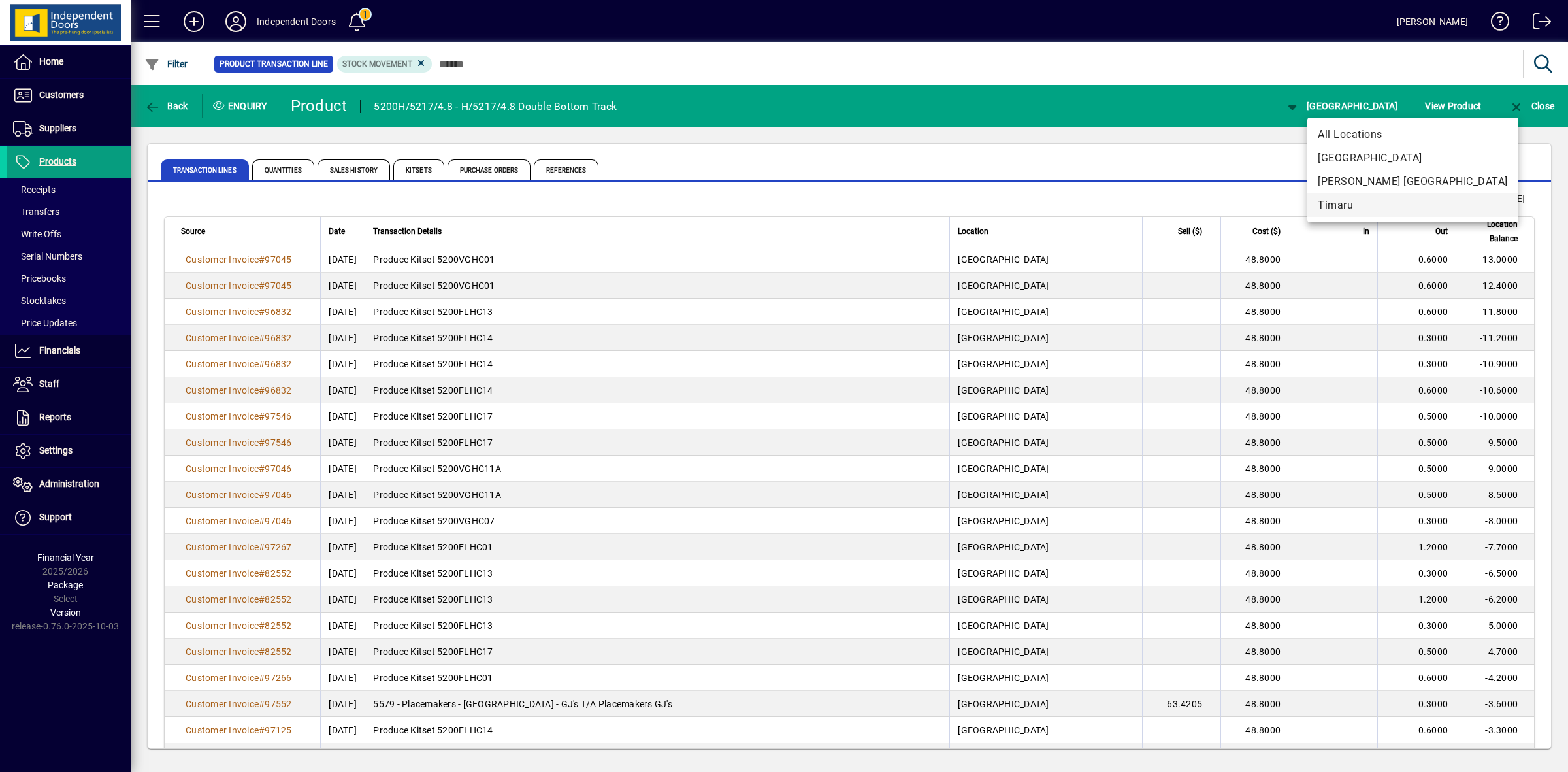
click at [1347, 200] on span "Timaru" at bounding box center [1414, 205] width 190 height 15
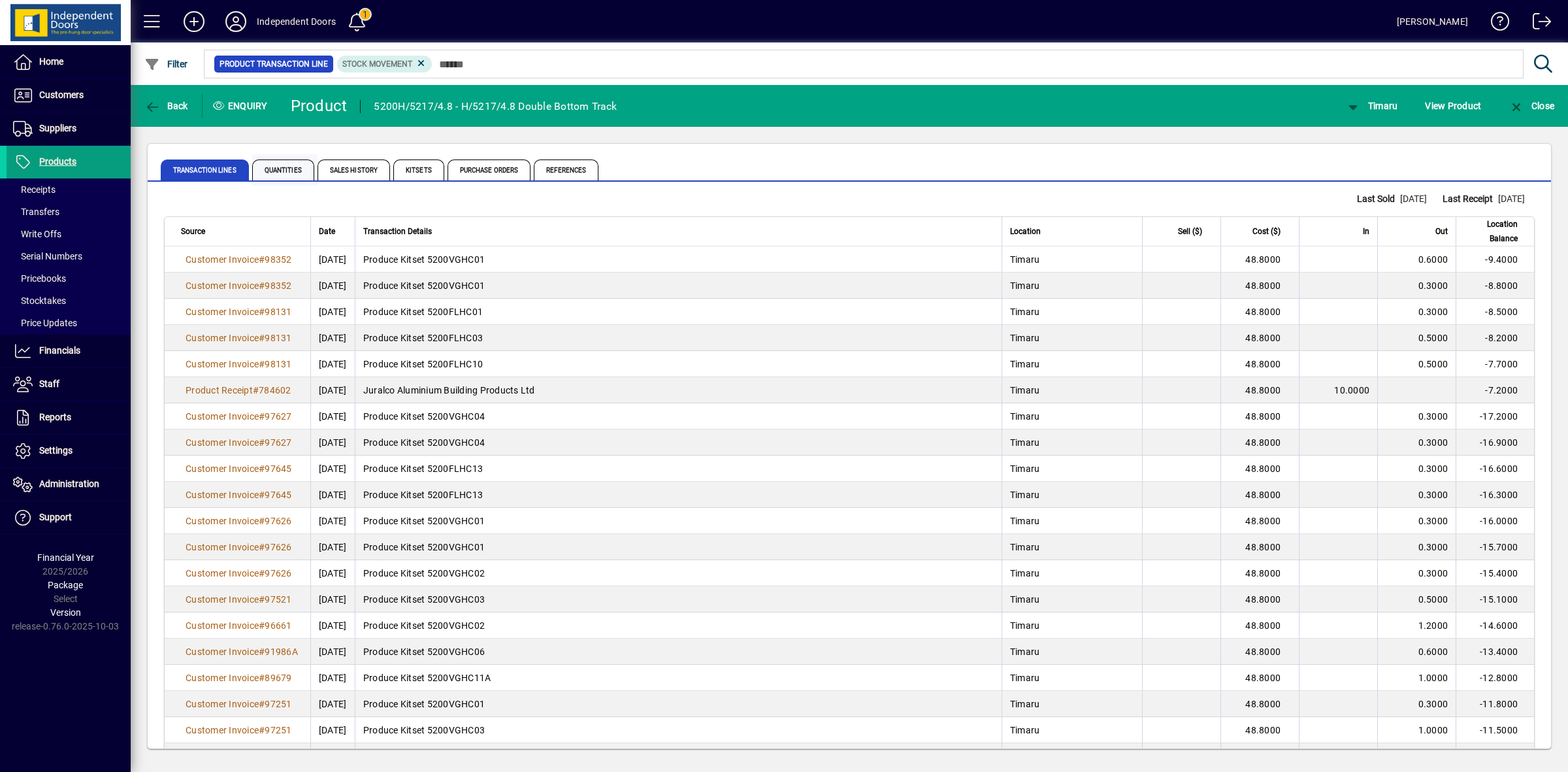
click at [276, 154] on span "Quantities" at bounding box center [285, 169] width 66 height 31
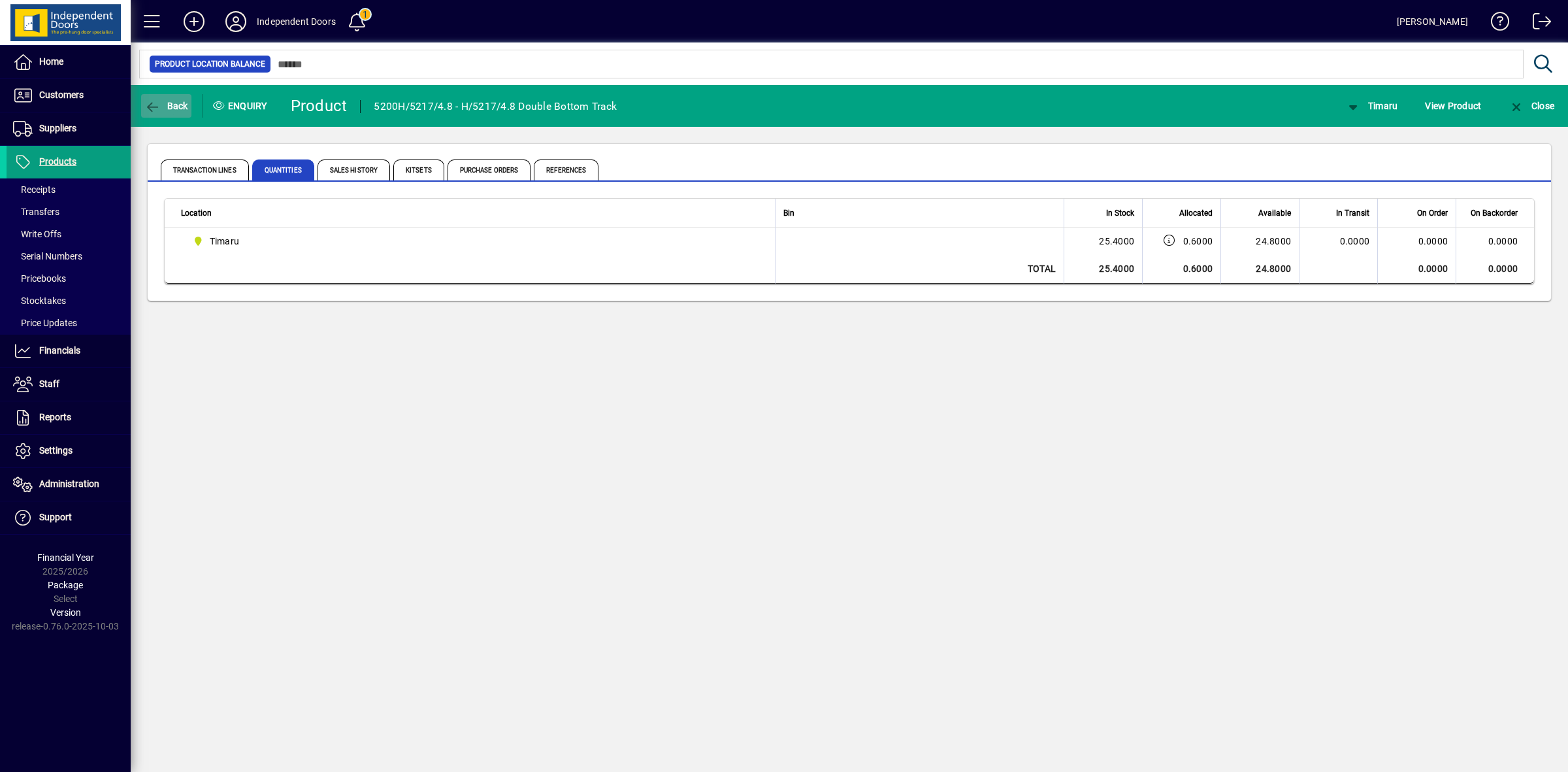
click at [175, 102] on span "Back" at bounding box center [167, 106] width 44 height 10
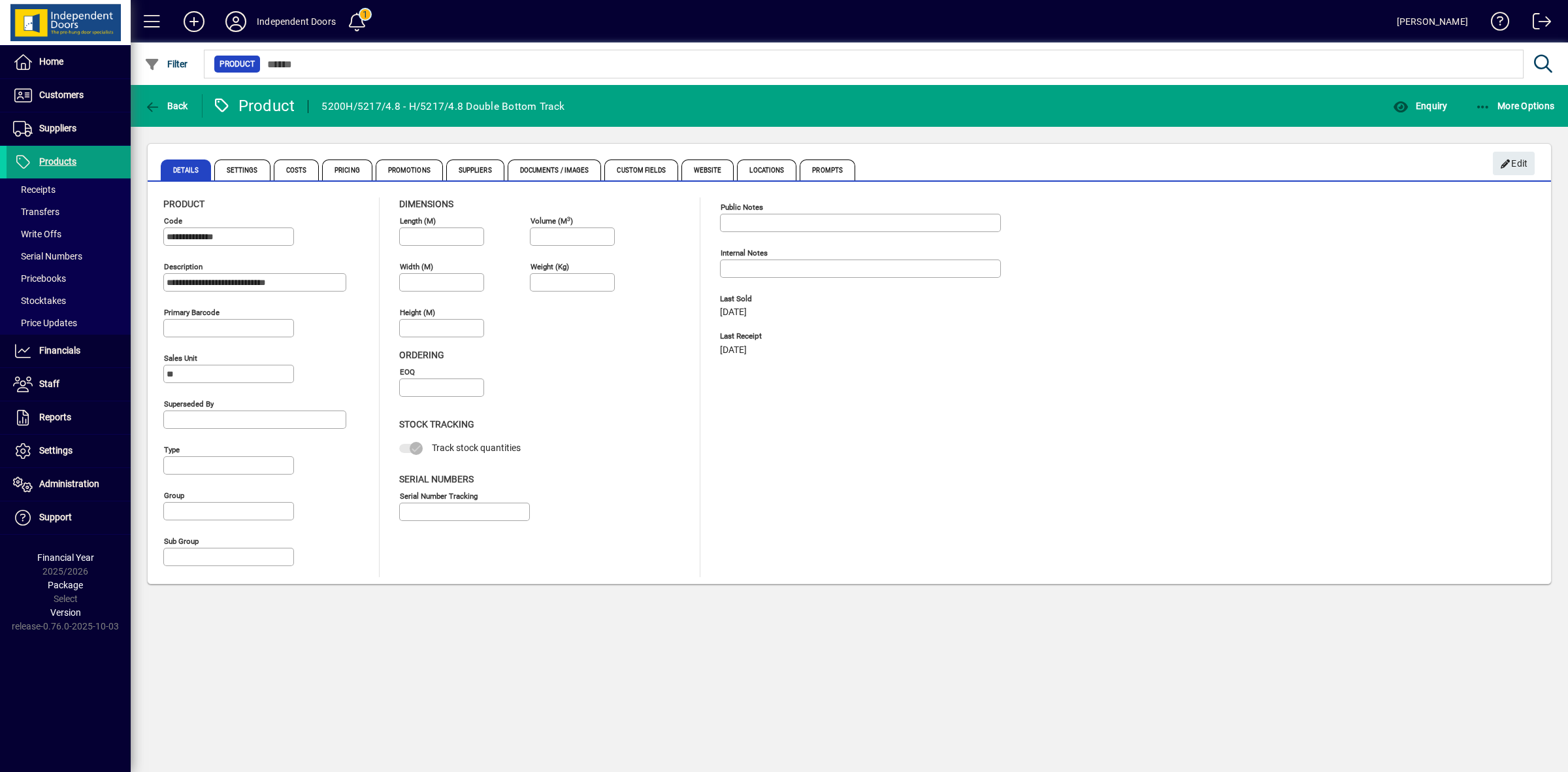
type input "**********"
type input "****"
click at [226, 24] on icon at bounding box center [235, 22] width 26 height 21
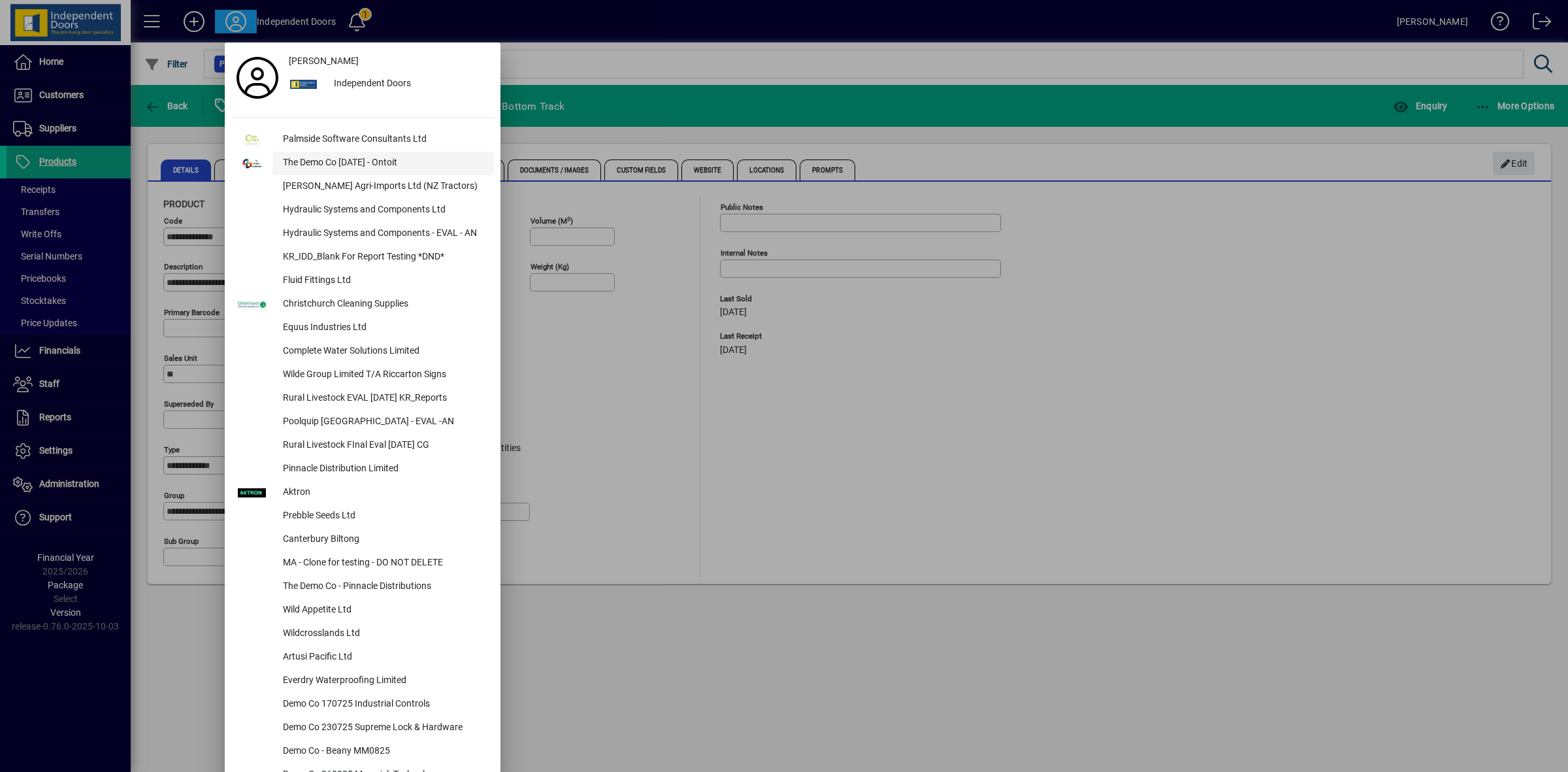
click at [322, 160] on div "The Demo Co [DATE] - Ontoit" at bounding box center [383, 163] width 222 height 24
